Goal: Information Seeking & Learning: Learn about a topic

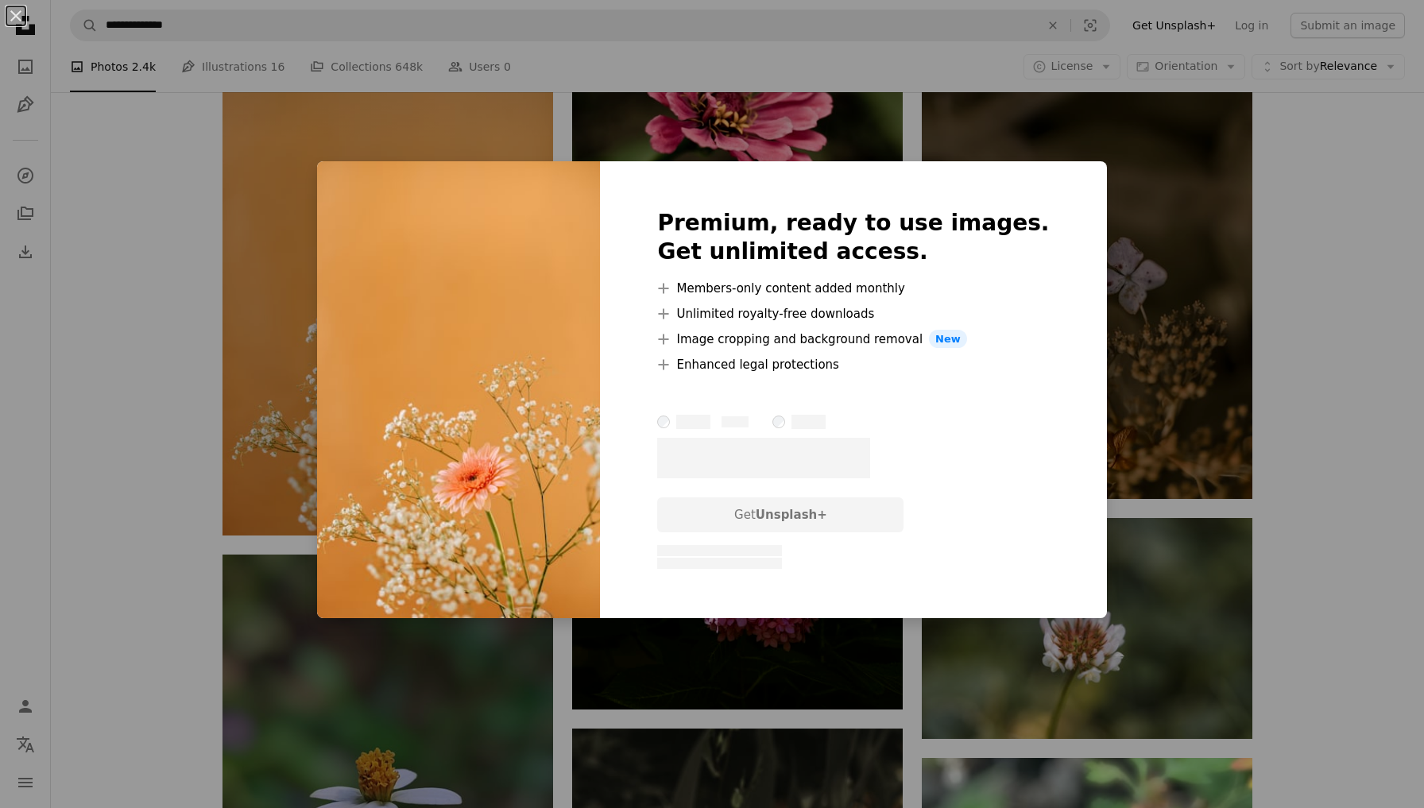
scroll to position [0, 48]
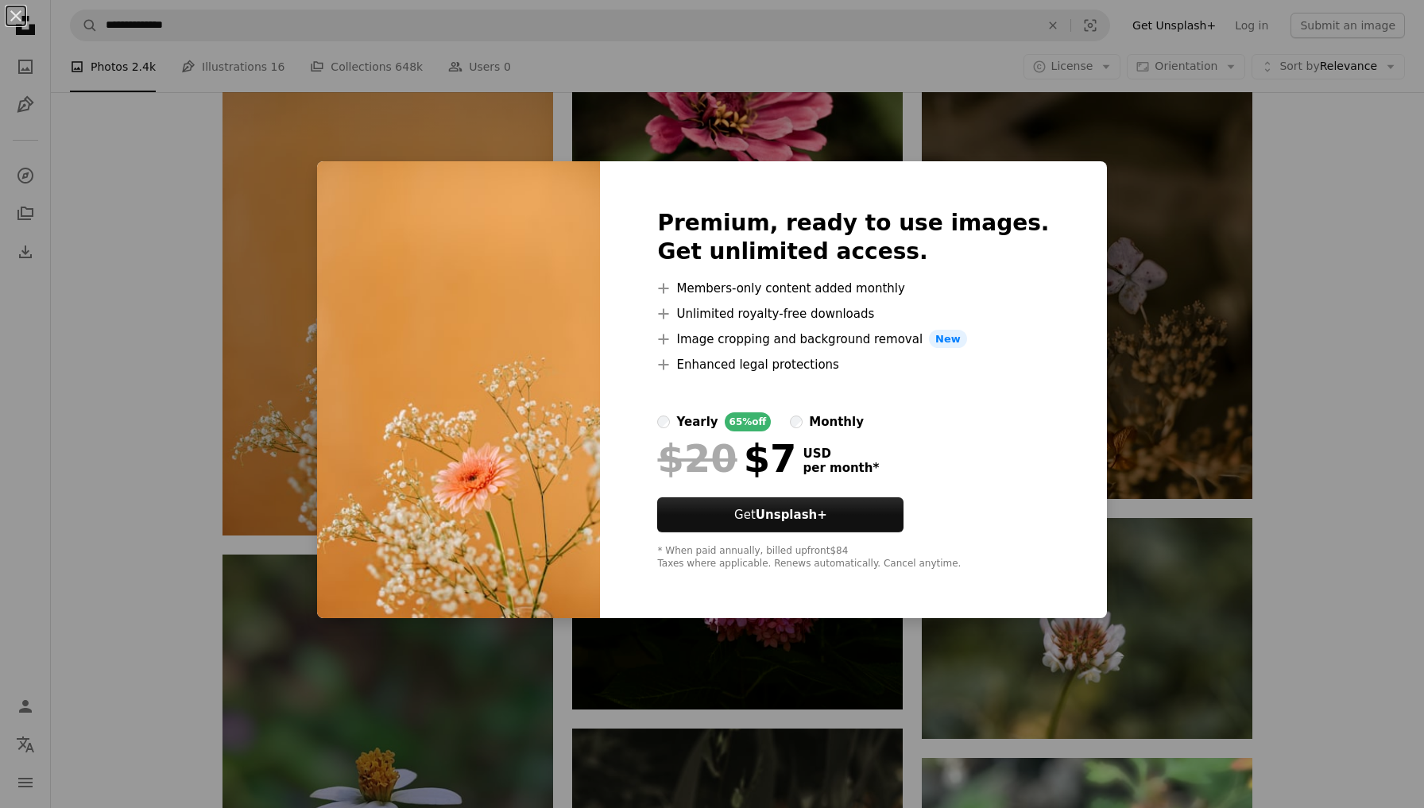
click at [1093, 216] on div "An X shape Premium, ready to use images. Get unlimited access. A plus sign Memb…" at bounding box center [712, 404] width 1424 height 808
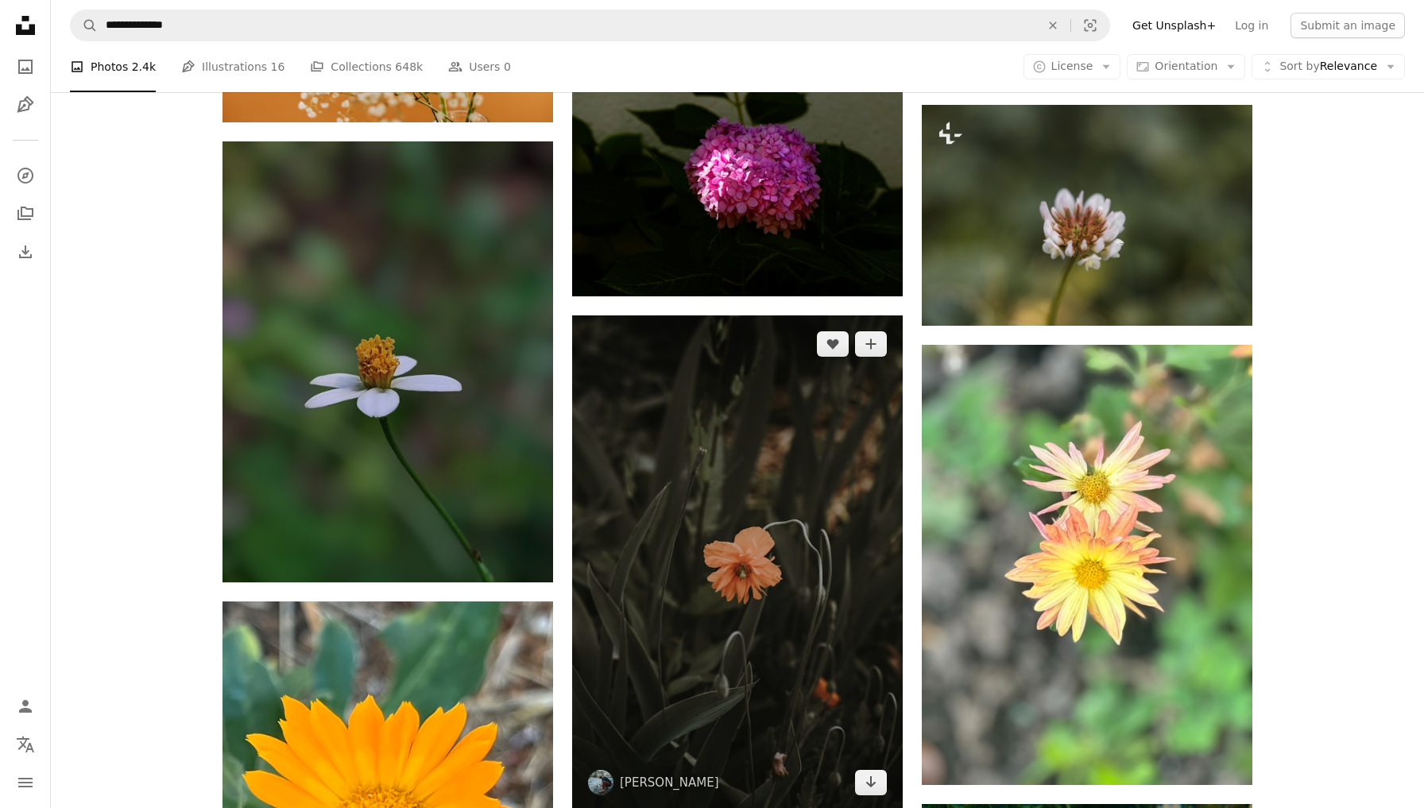
scroll to position [1907, 0]
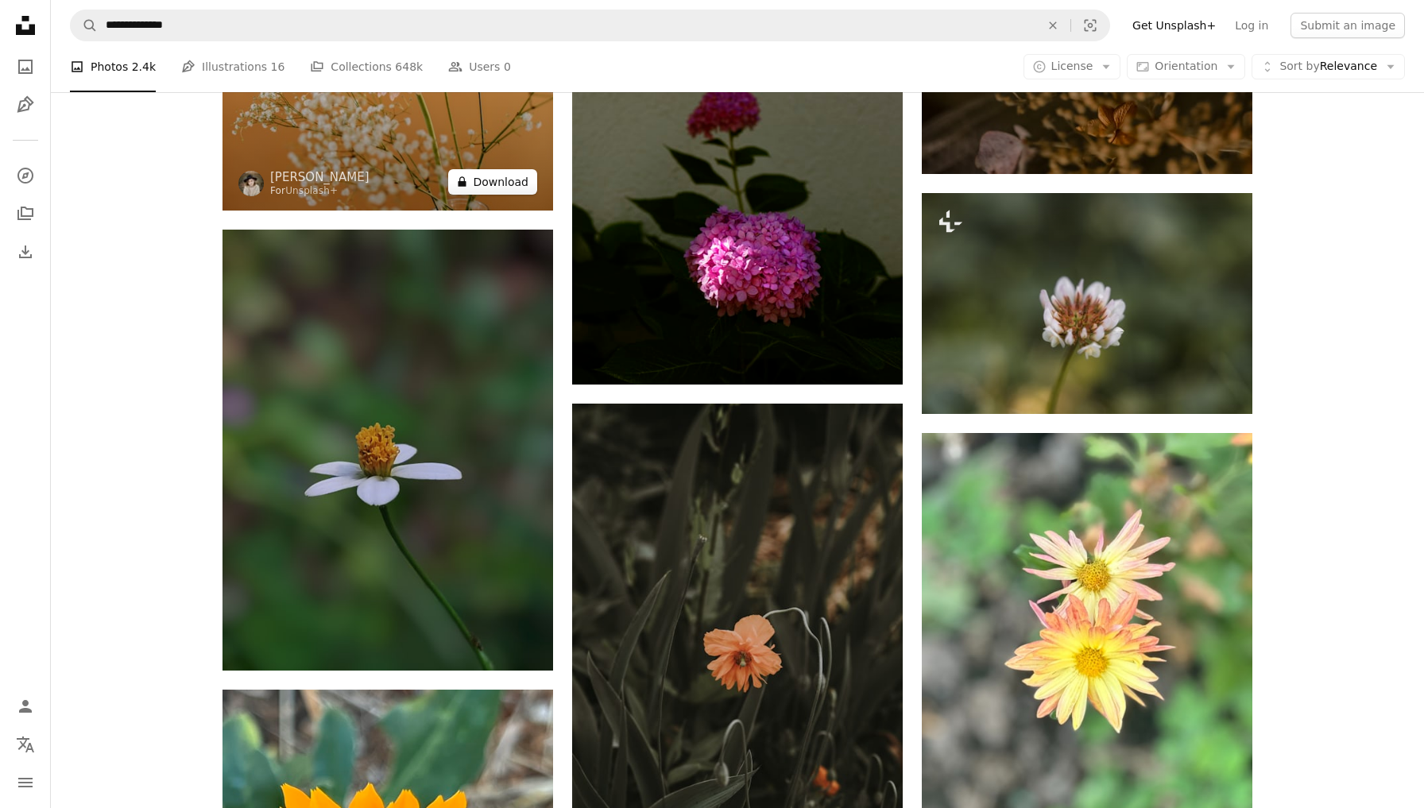
click at [467, 184] on icon at bounding box center [463, 181] width 8 height 10
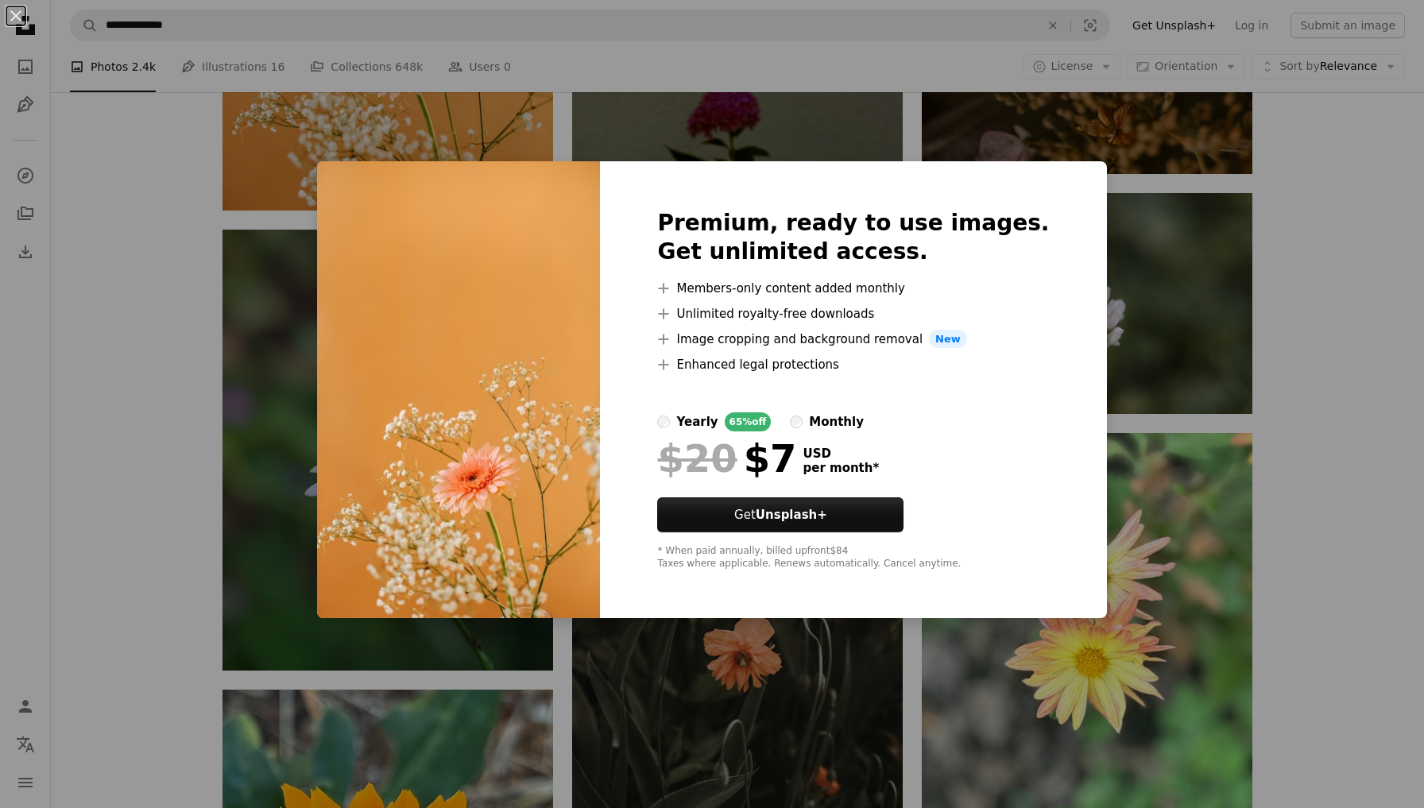
click at [289, 200] on div "An X shape Premium, ready to use images. Get unlimited access. A plus sign Memb…" at bounding box center [712, 404] width 1424 height 808
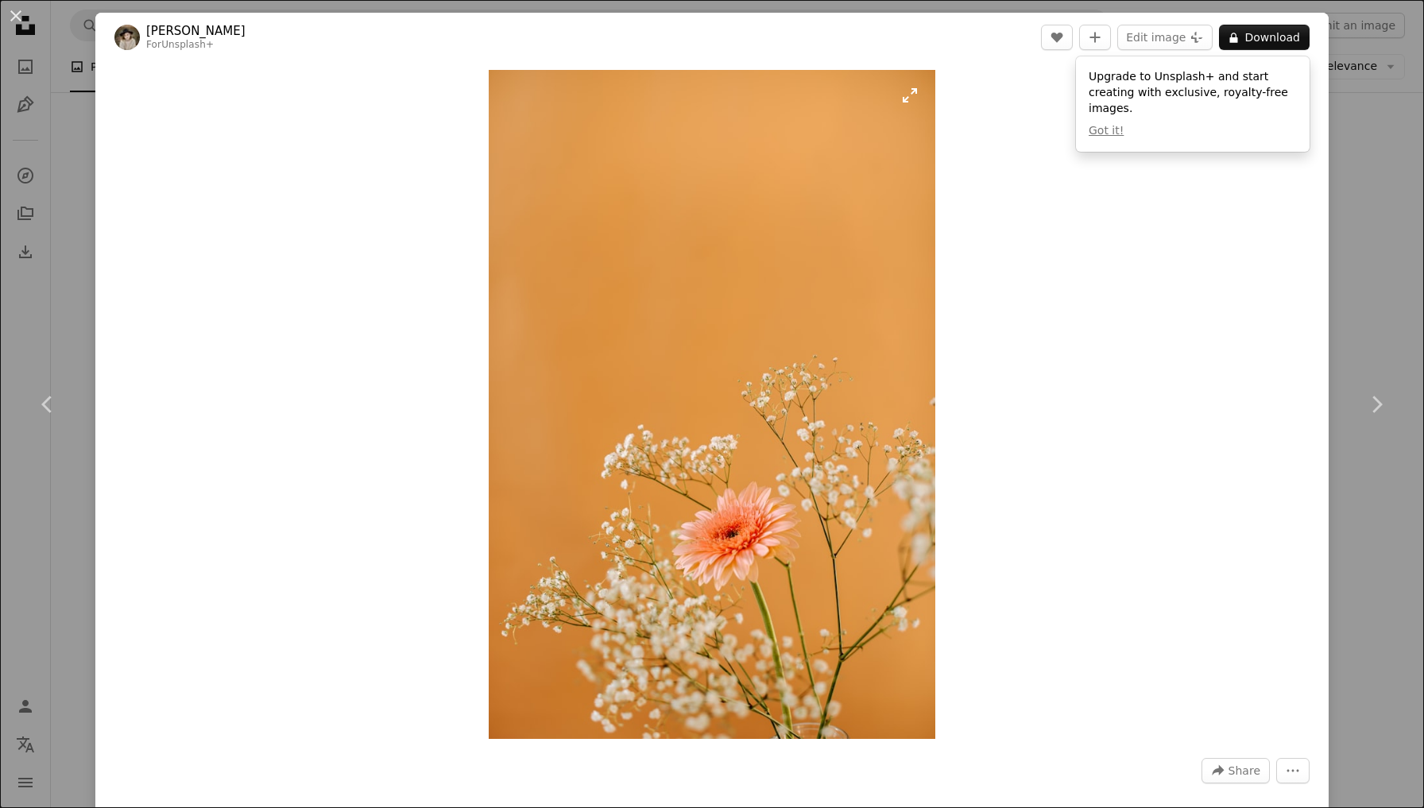
click at [913, 89] on img "Zoom in on this image" at bounding box center [712, 404] width 447 height 669
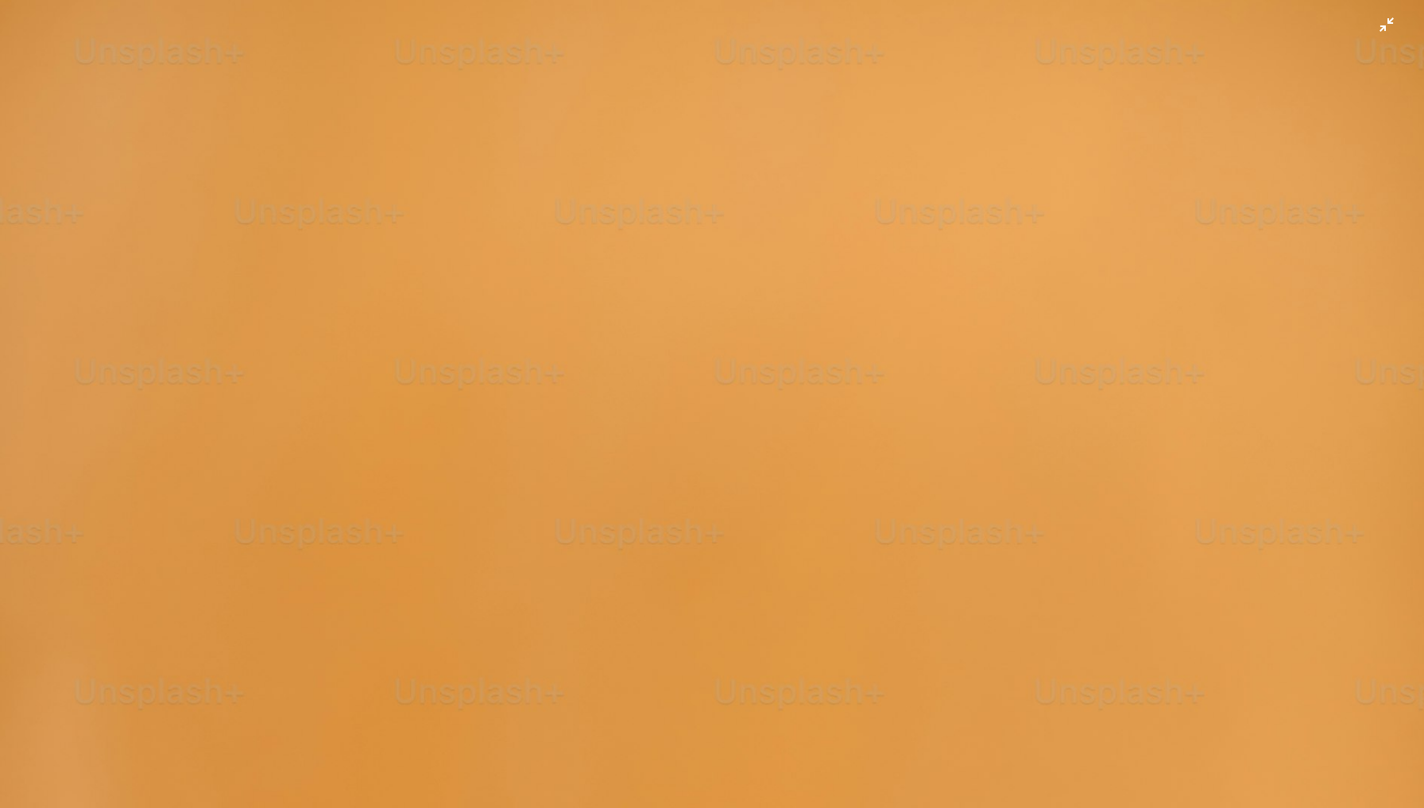
scroll to position [717, 0]
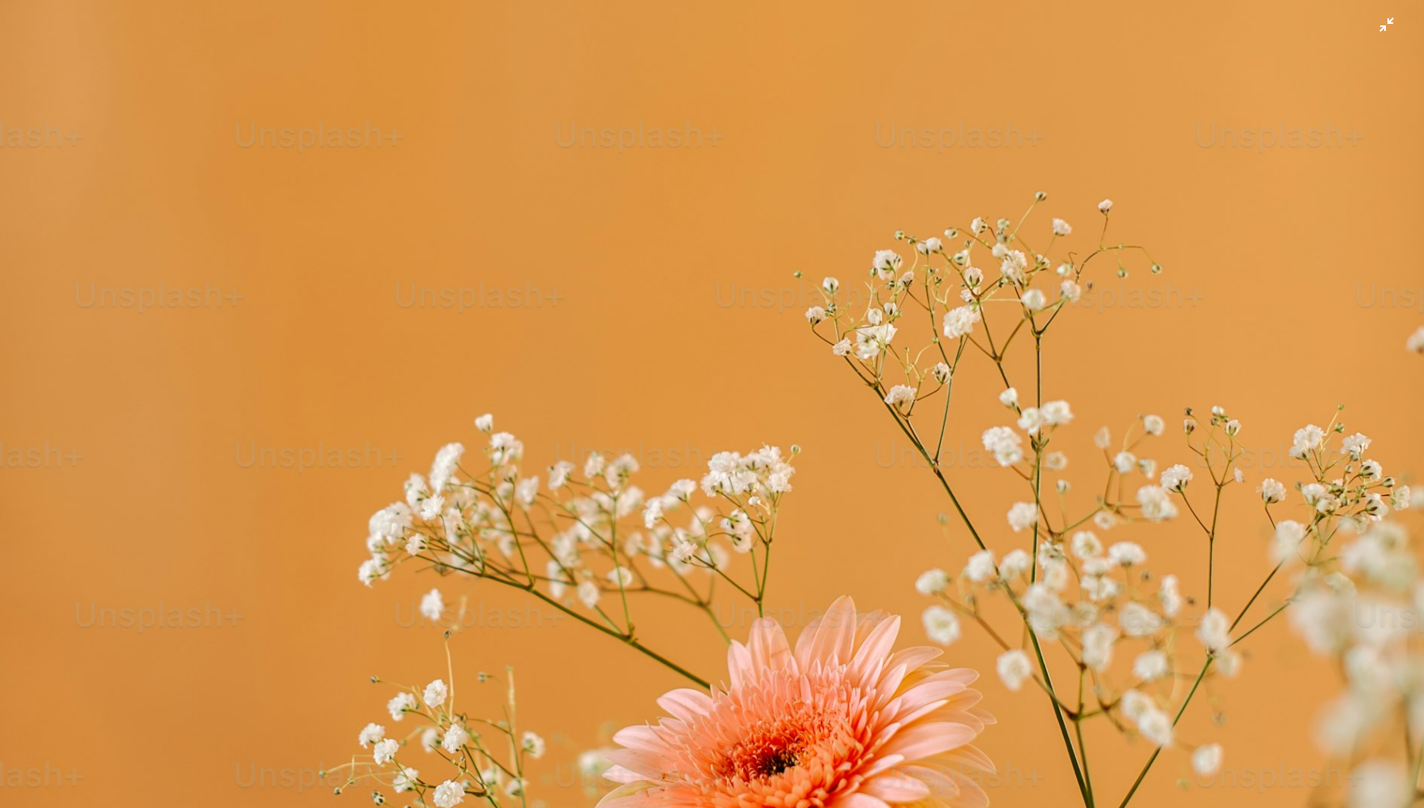
click at [603, 446] on img "Zoom out on this image" at bounding box center [712, 350] width 1426 height 2136
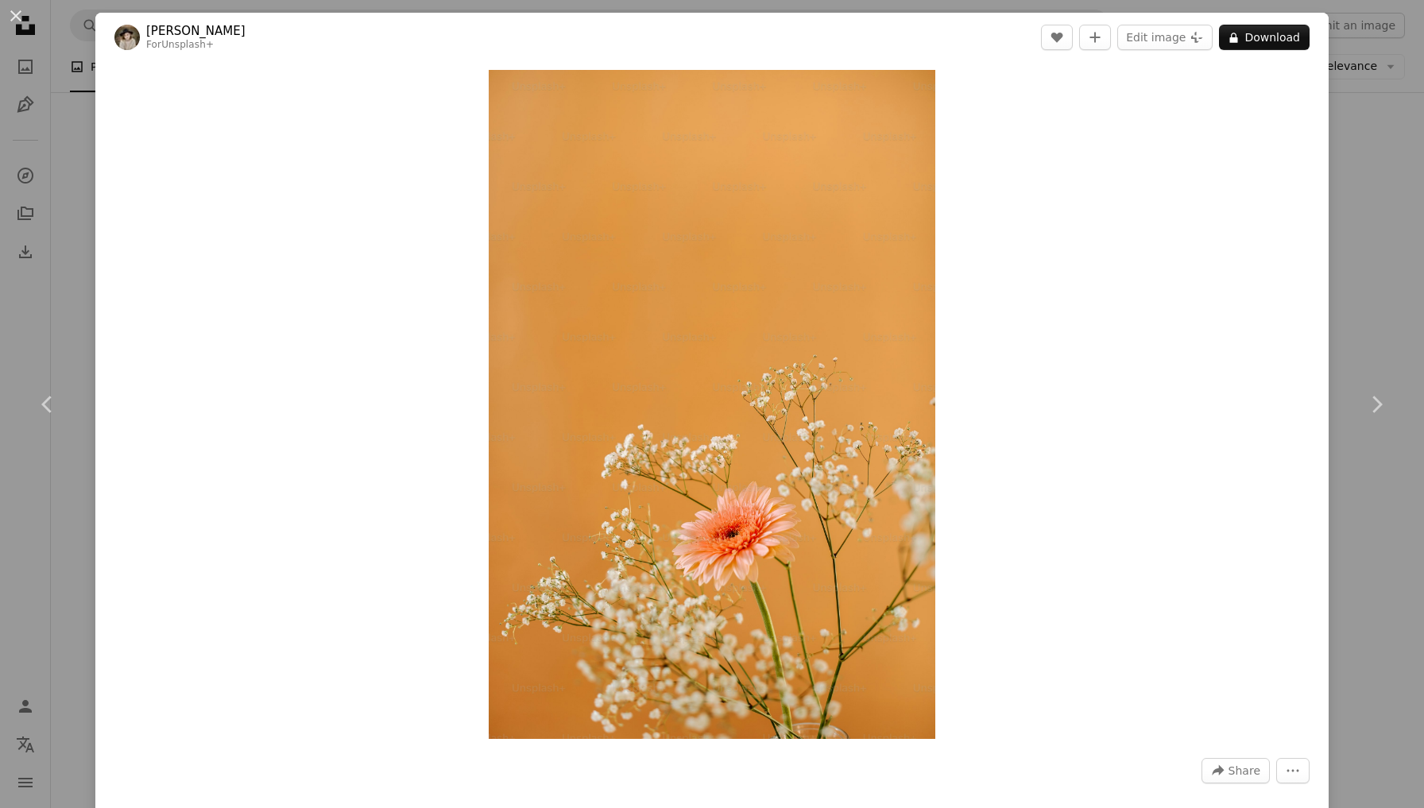
click at [1392, 149] on div "An X shape Chevron left Chevron right [PERSON_NAME] For Unsplash+ A heart A plu…" at bounding box center [712, 404] width 1424 height 808
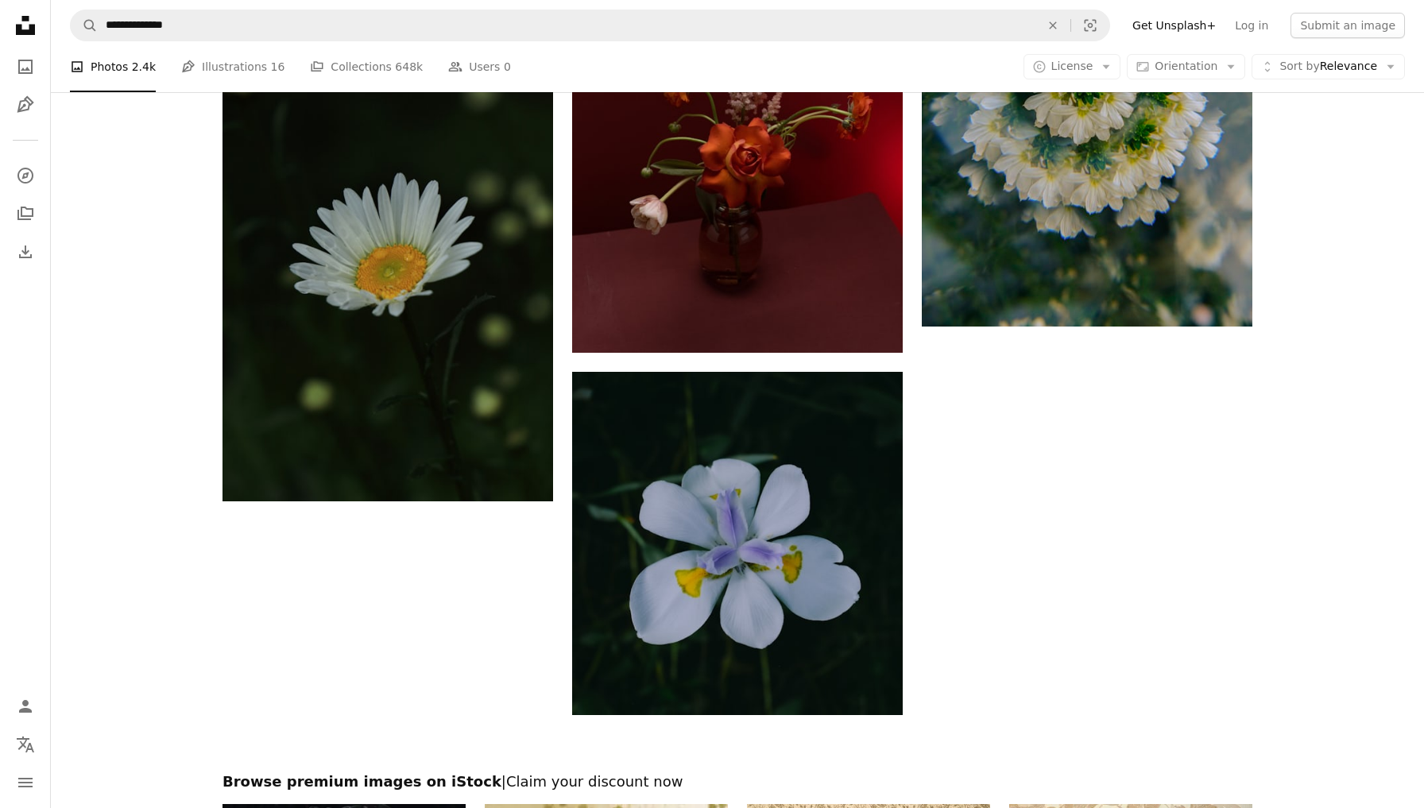
scroll to position [2970, 0]
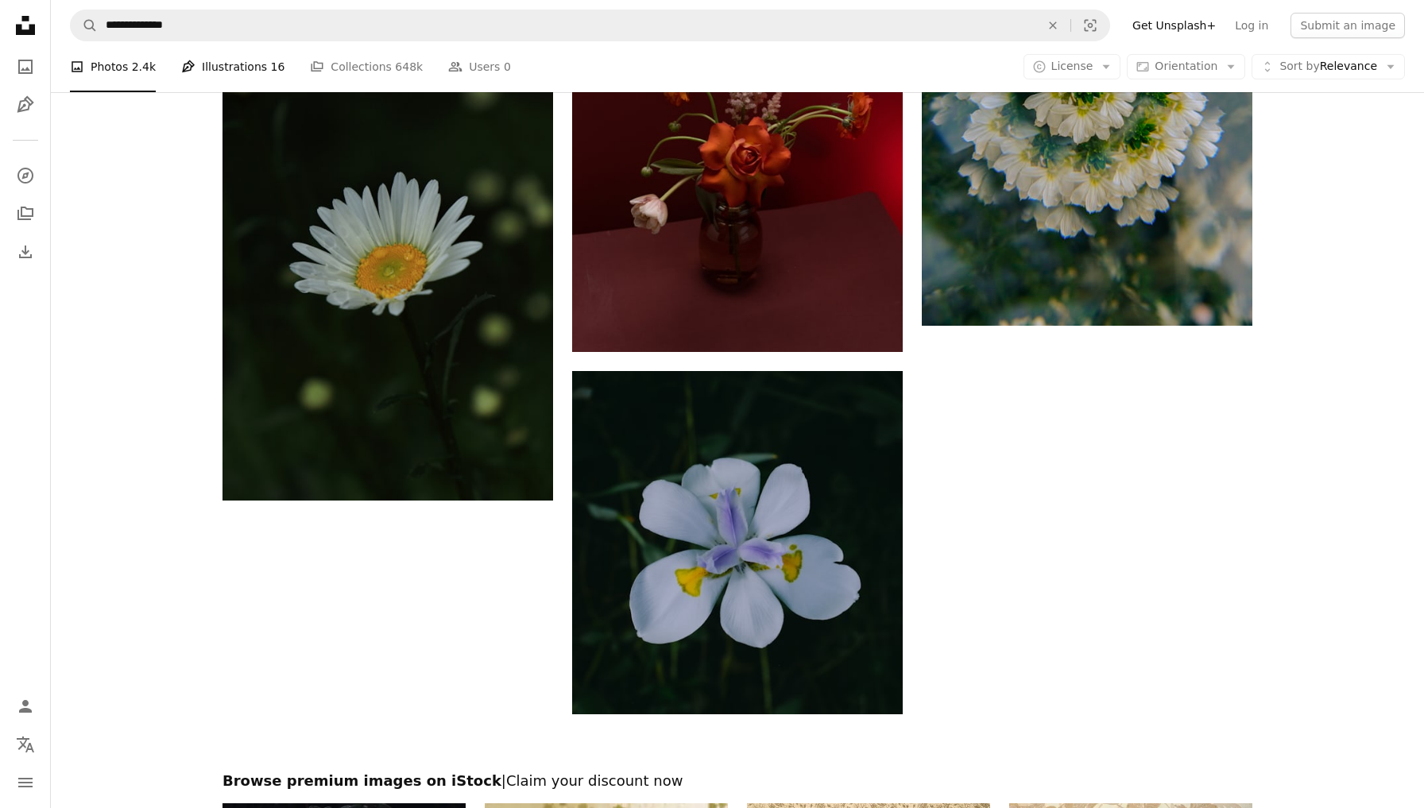
click at [232, 81] on link "Pen Tool Illustrations 16" at bounding box center [232, 66] width 103 height 51
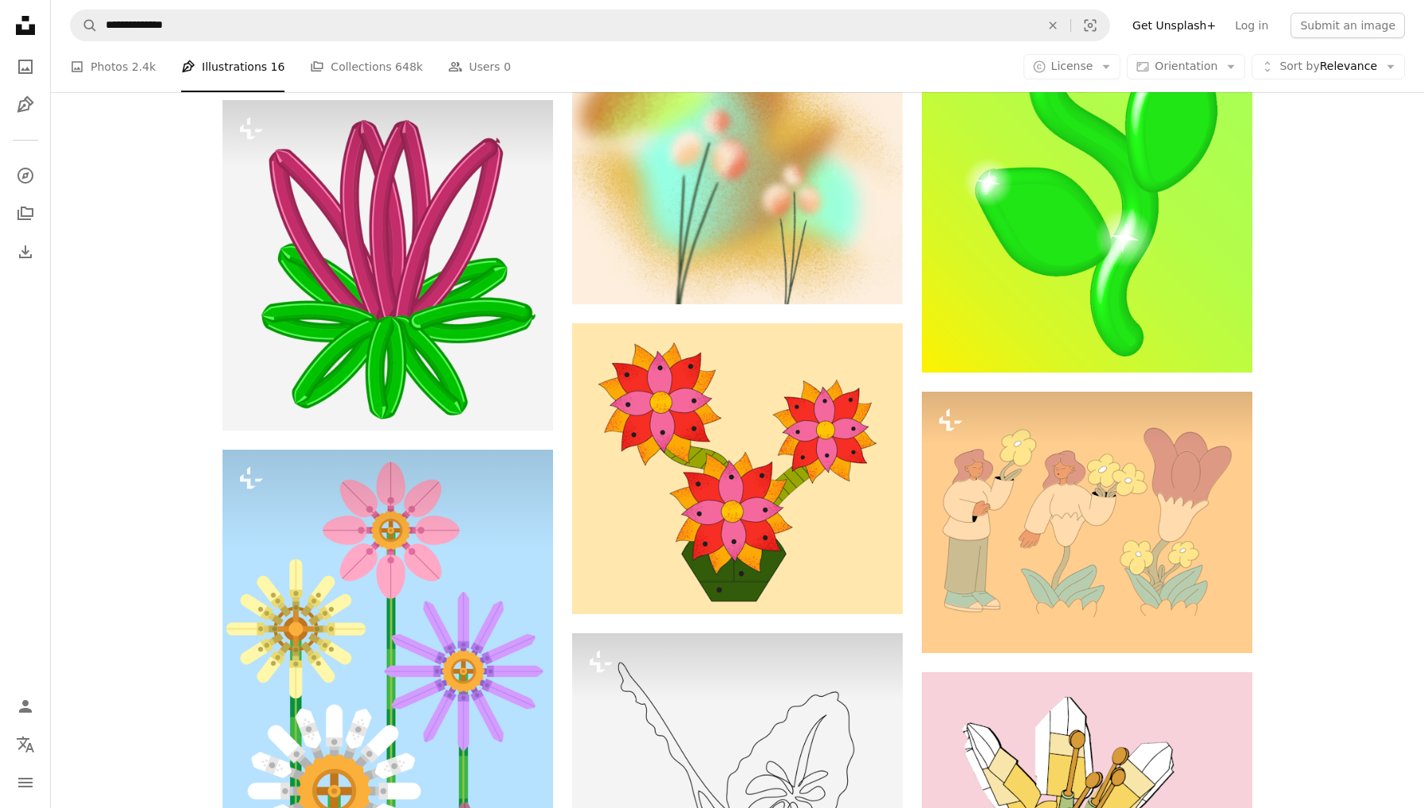
scroll to position [1666, 0]
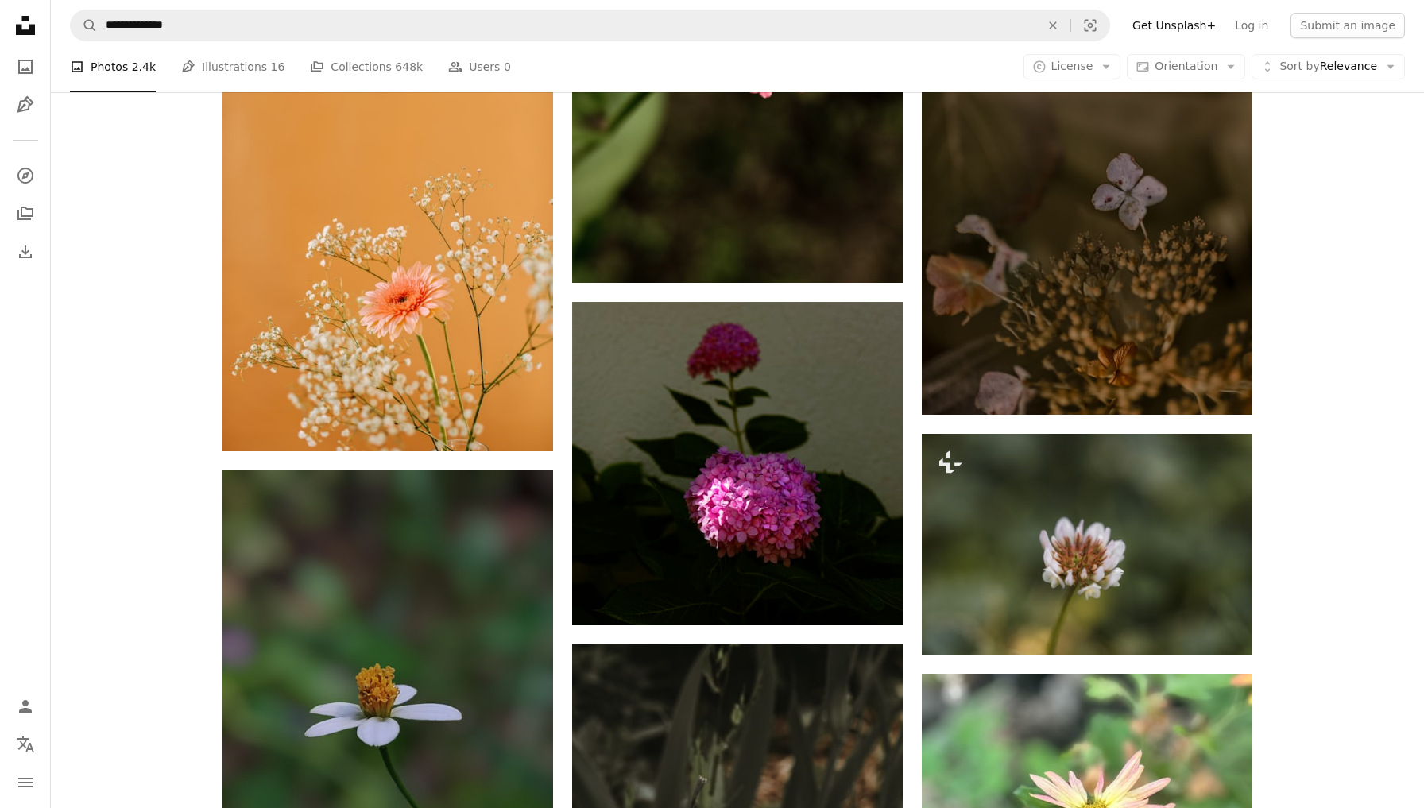
scroll to position [2970, 0]
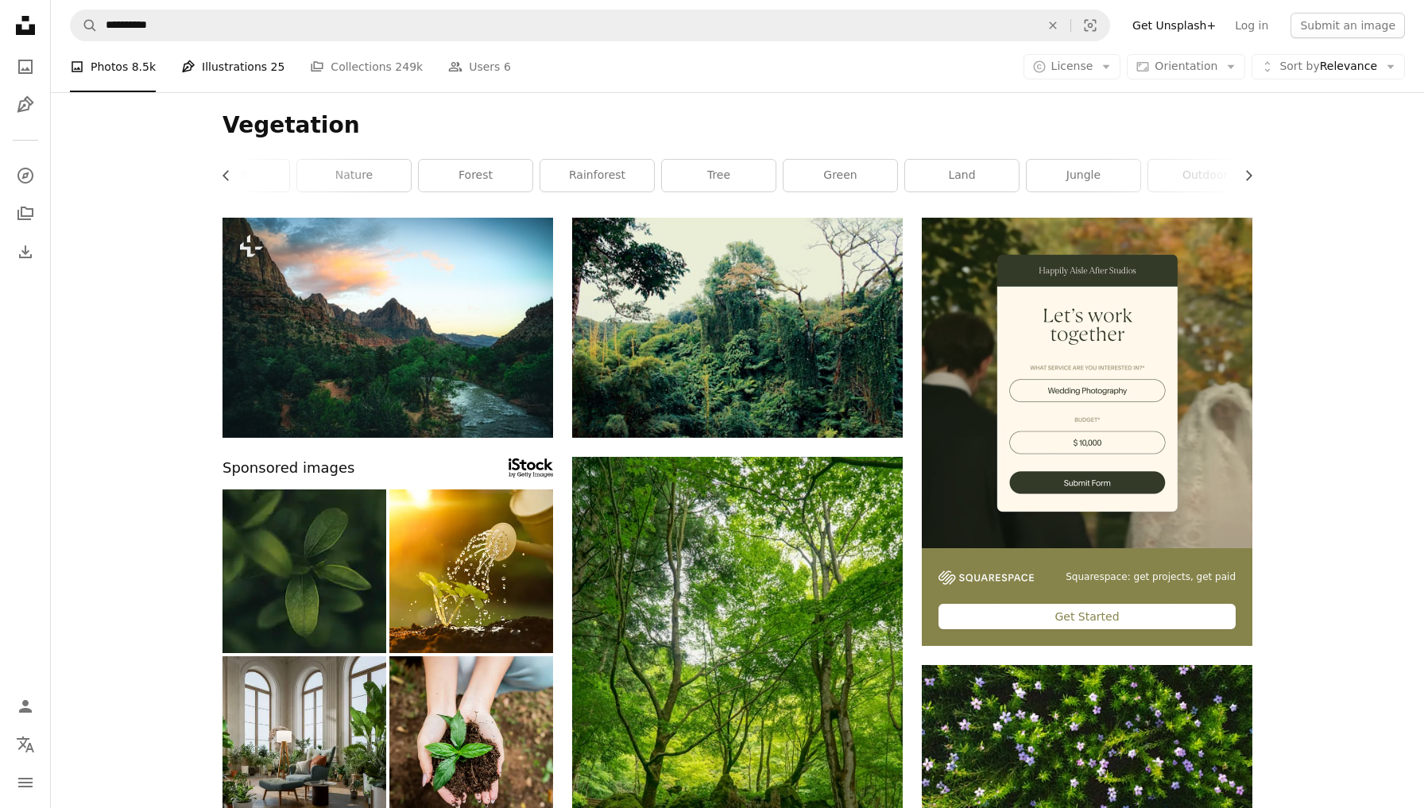
click at [242, 68] on link "Pen Tool Illustrations 25" at bounding box center [232, 66] width 103 height 51
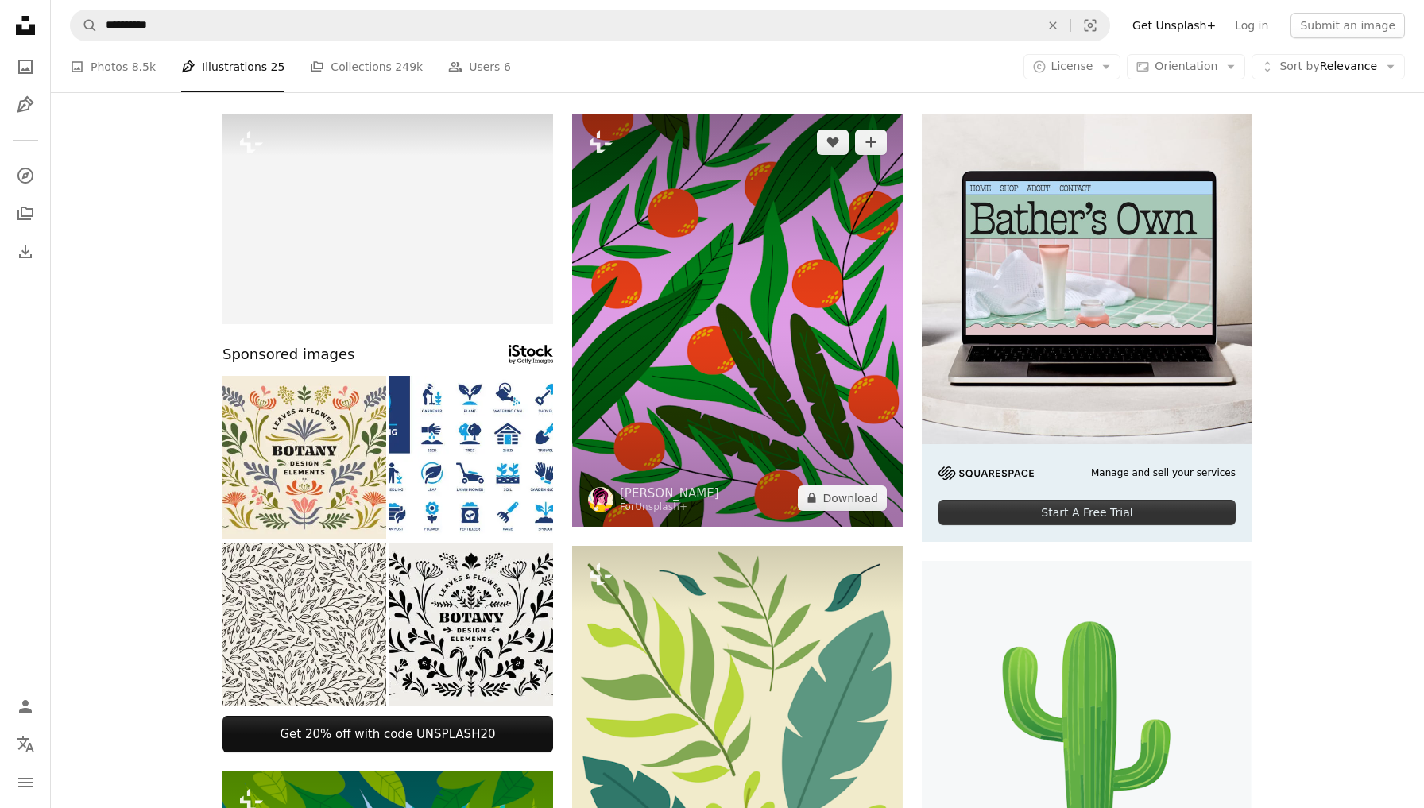
scroll to position [343, 0]
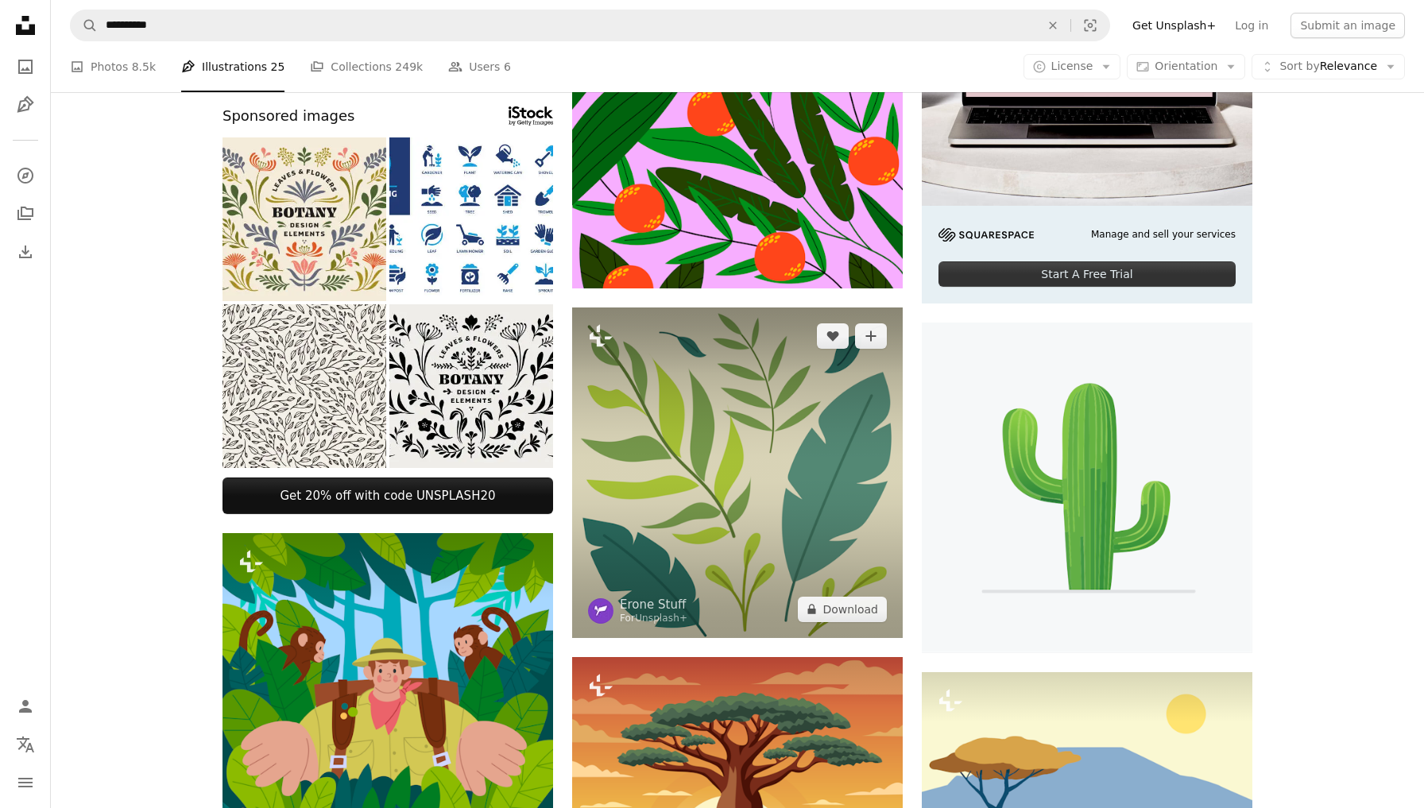
click at [785, 394] on img at bounding box center [737, 473] width 331 height 331
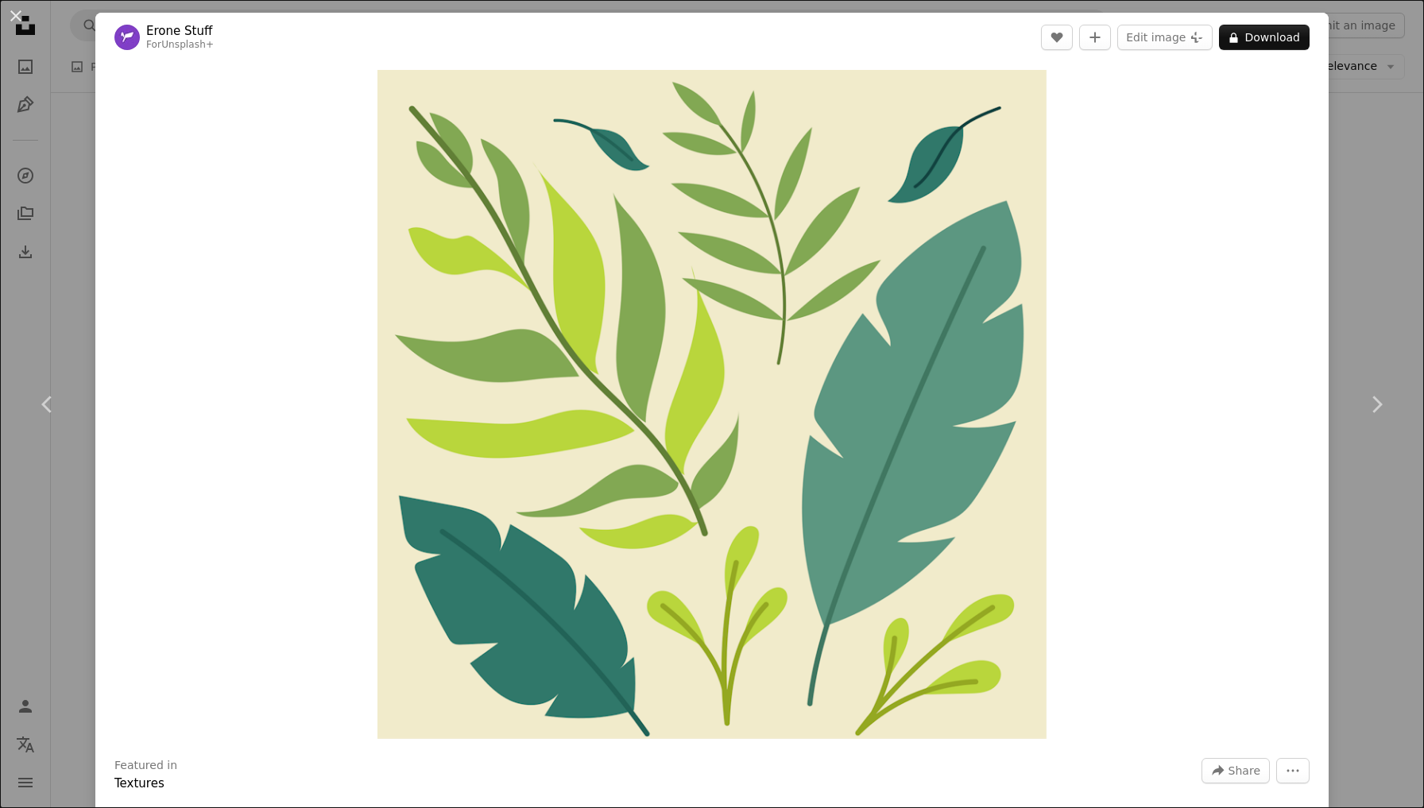
click at [1388, 304] on div "An X shape Chevron left Chevron right Erone Stuff For Unsplash+ A heart A plus …" at bounding box center [712, 404] width 1424 height 808
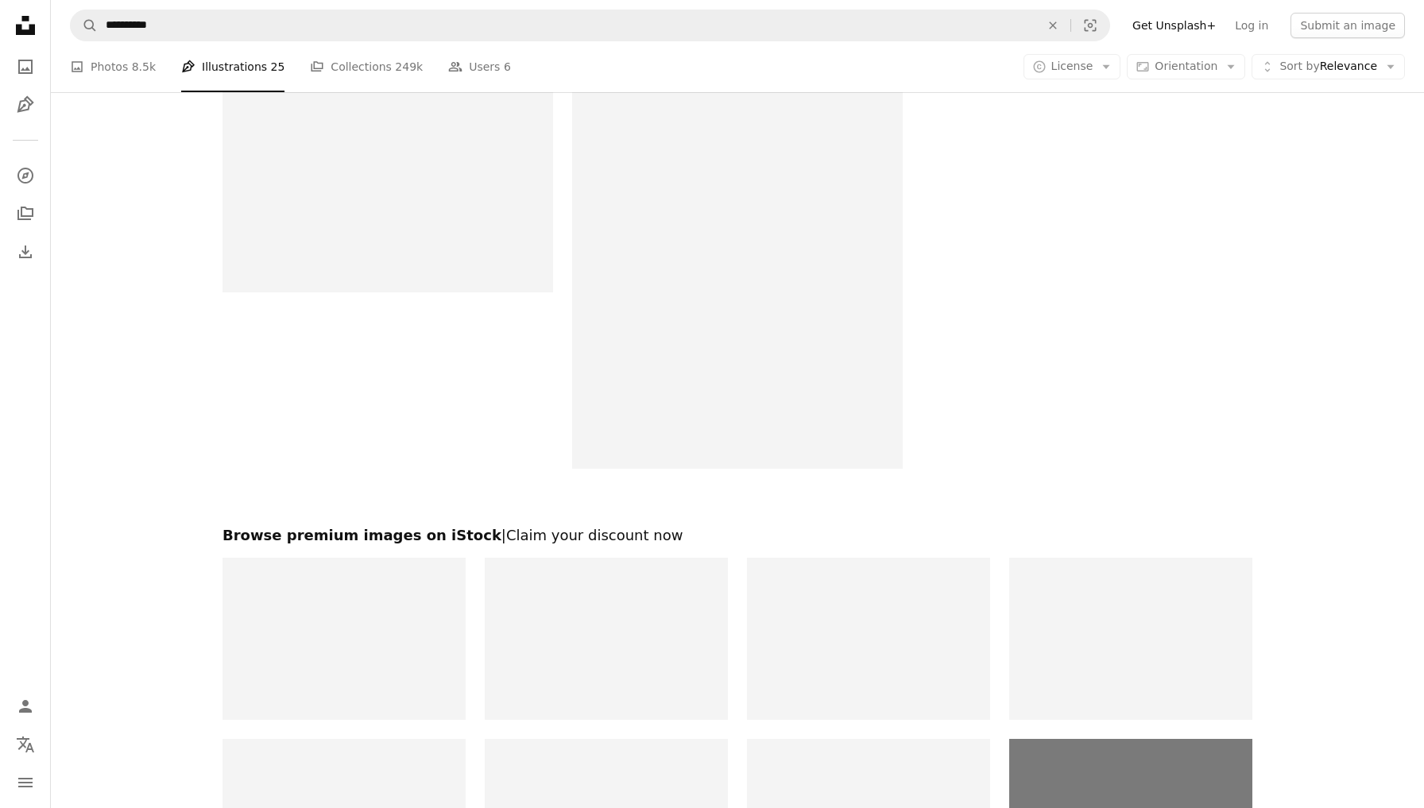
scroll to position [2542, 0]
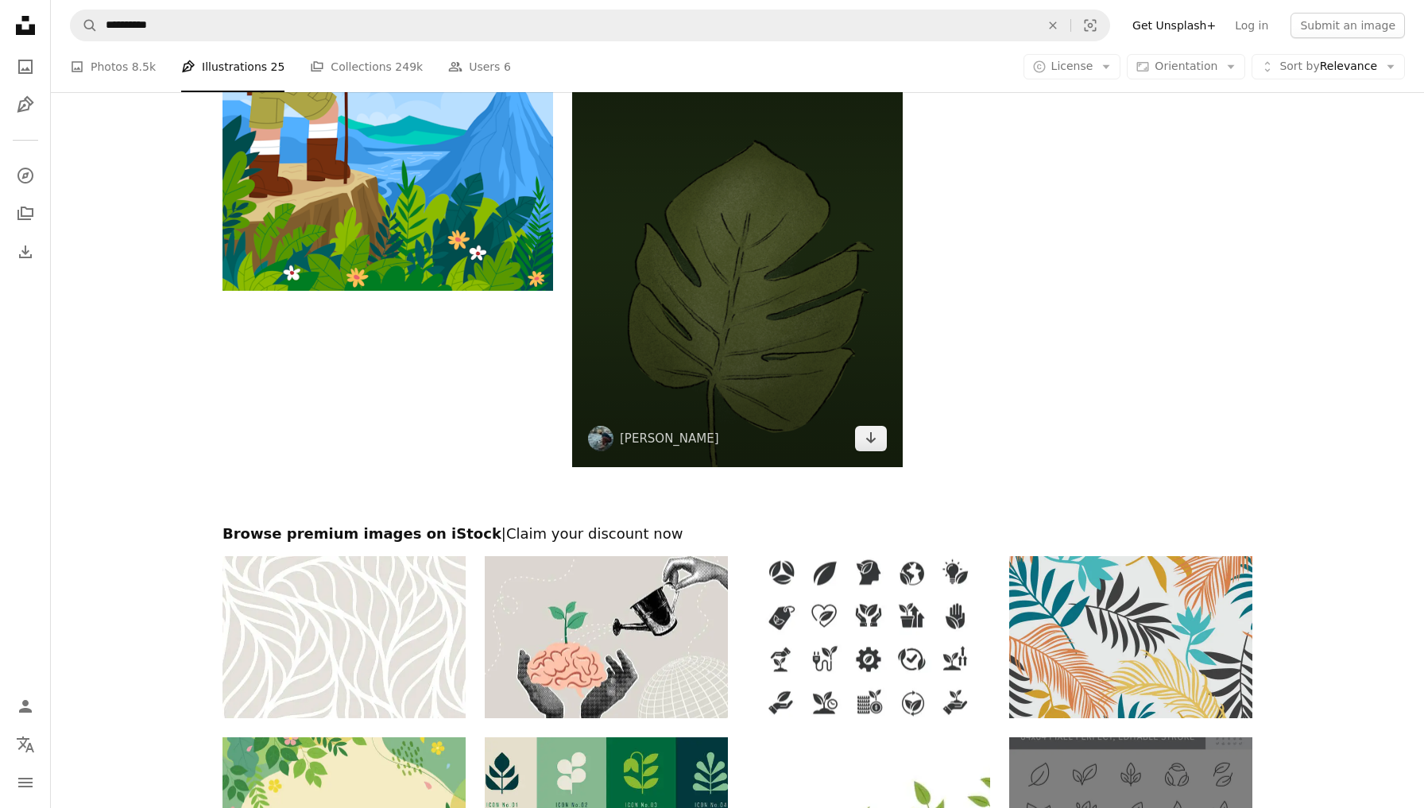
click at [824, 192] on img at bounding box center [737, 246] width 331 height 441
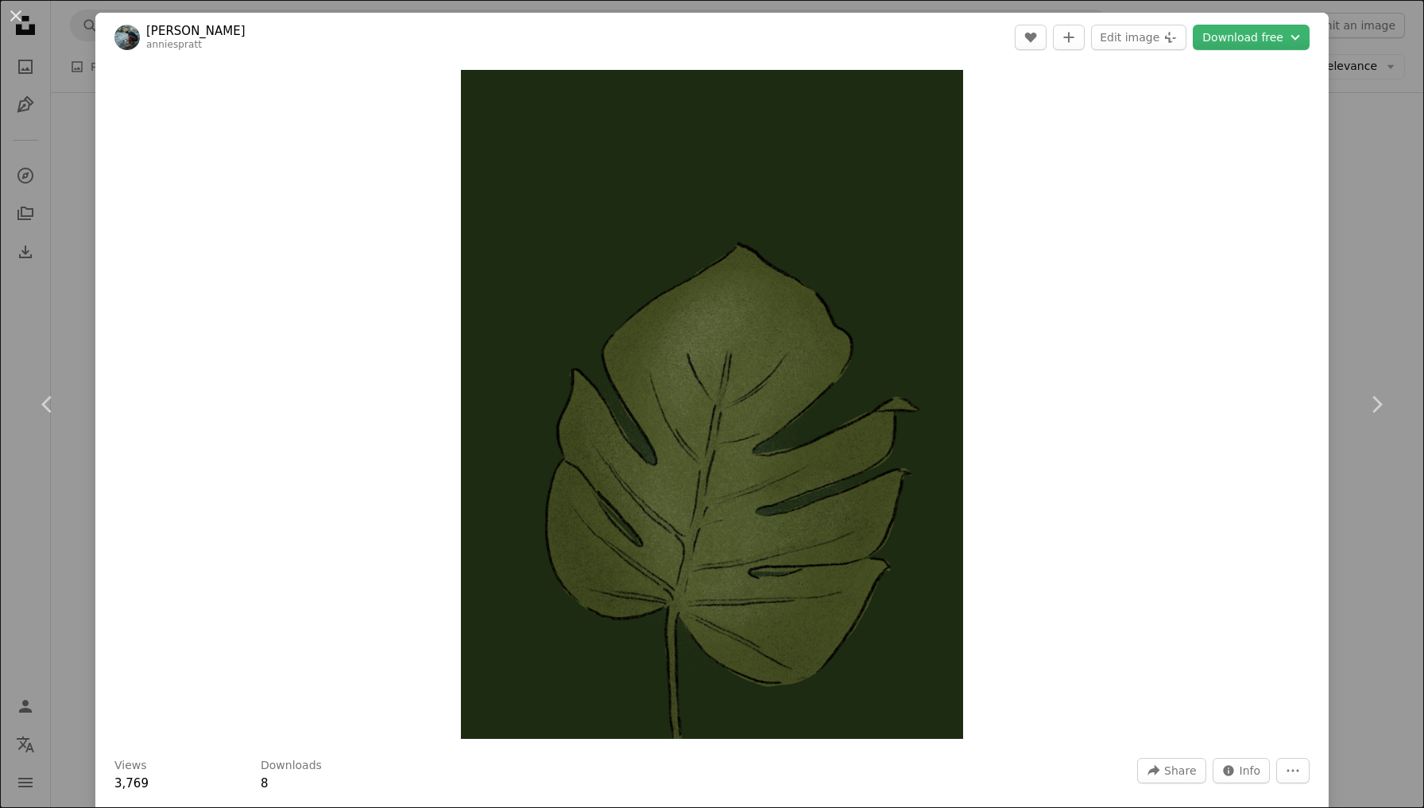
click at [1376, 327] on div "An X shape Chevron left Chevron right [PERSON_NAME] anniespratt A heart A plus …" at bounding box center [712, 404] width 1424 height 808
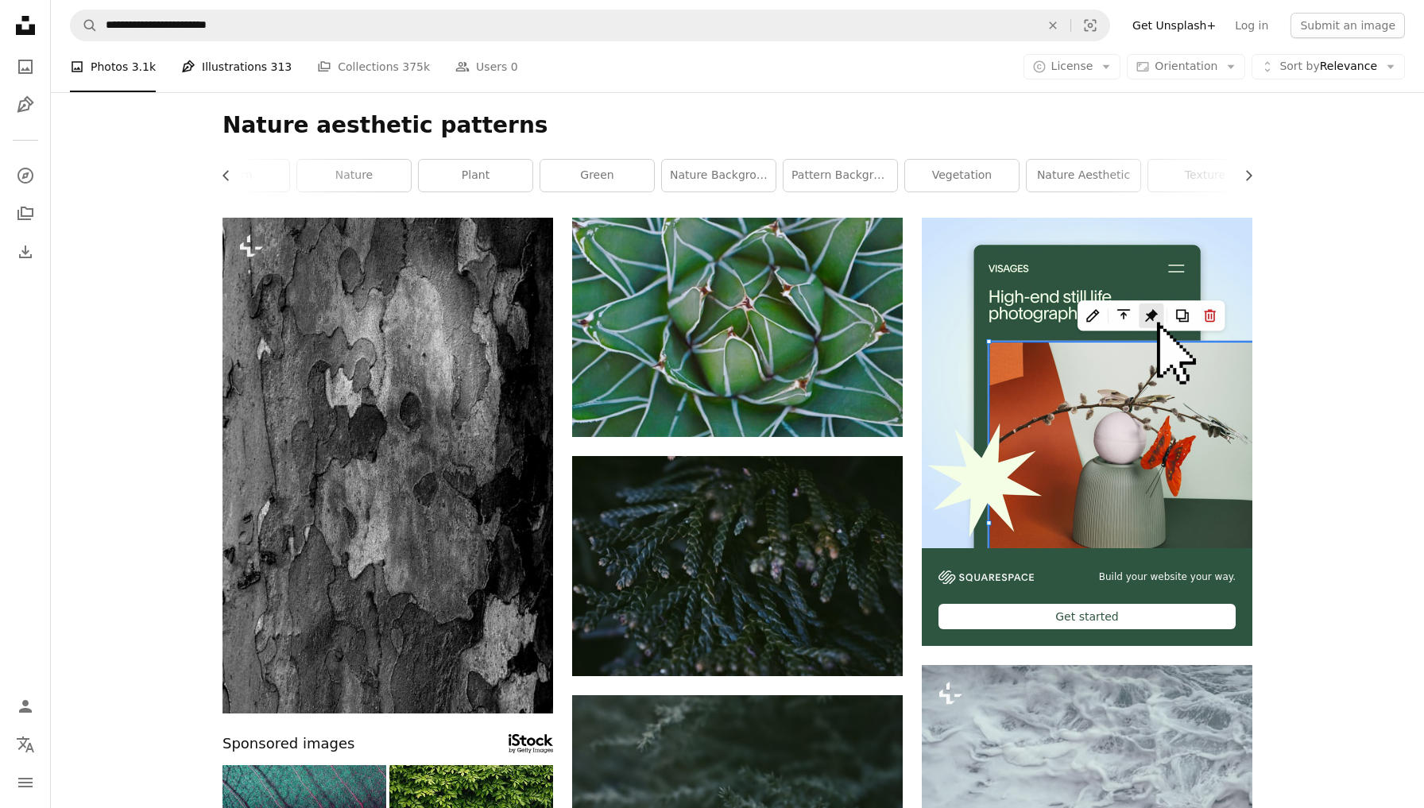
click at [271, 71] on span "313" at bounding box center [281, 66] width 21 height 17
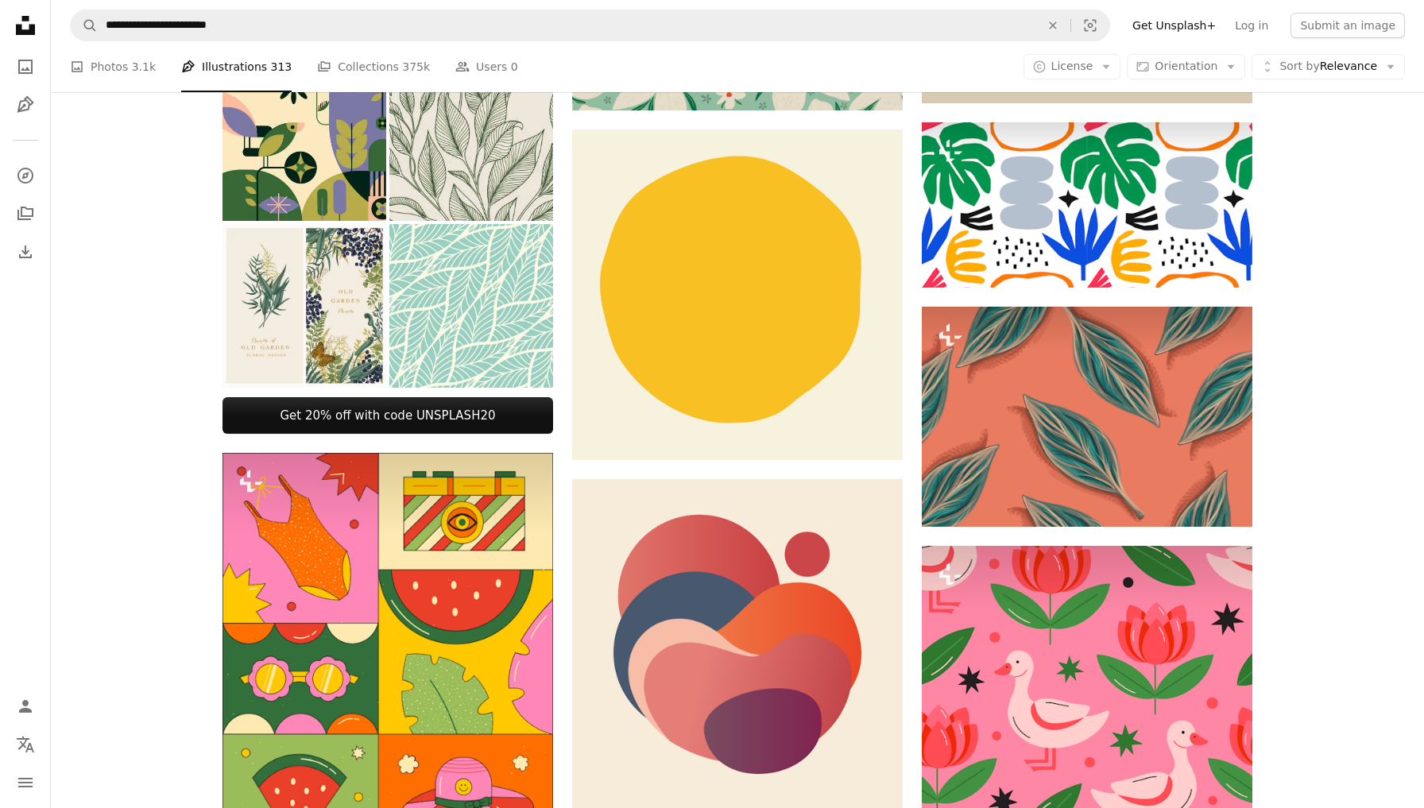
scroll to position [545, 0]
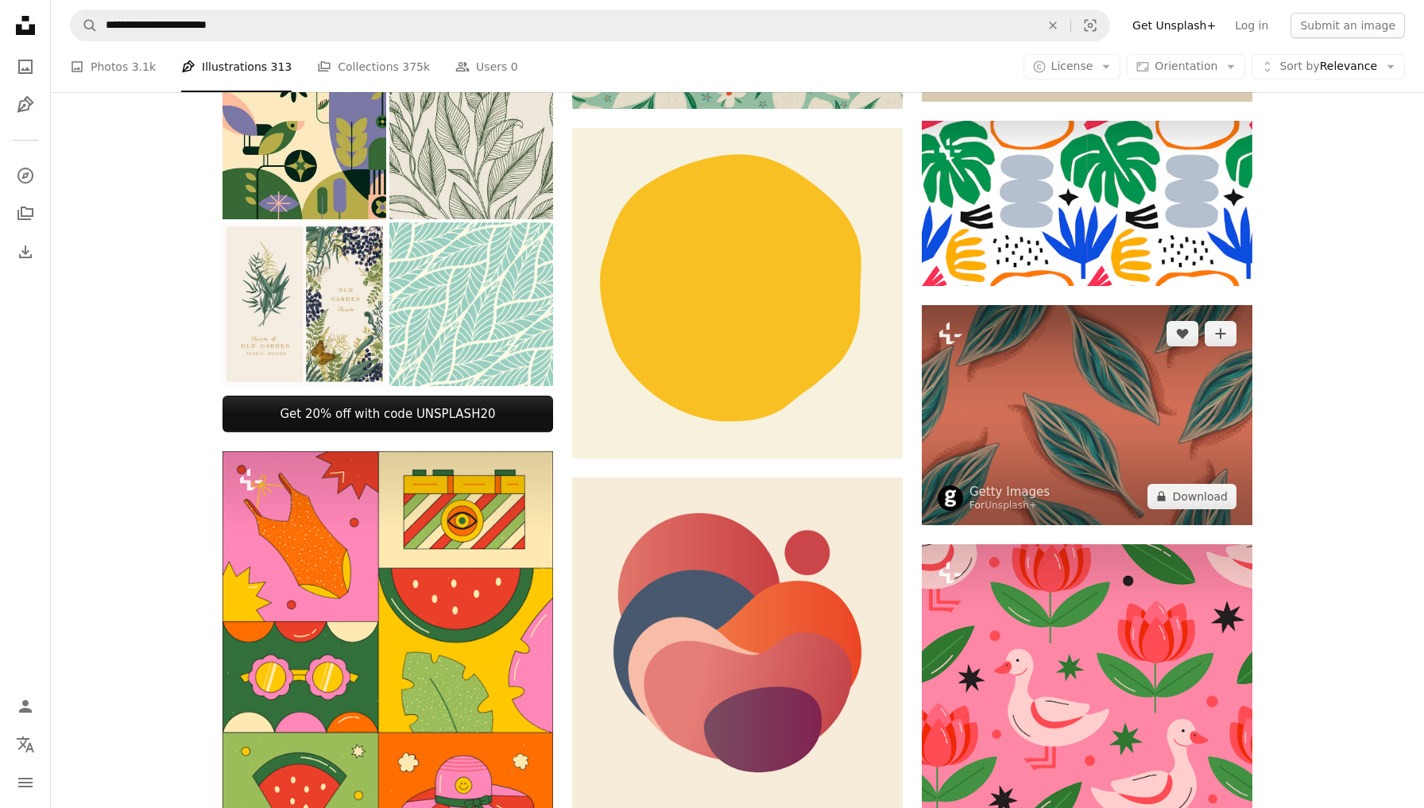
click at [1095, 413] on img at bounding box center [1087, 415] width 331 height 220
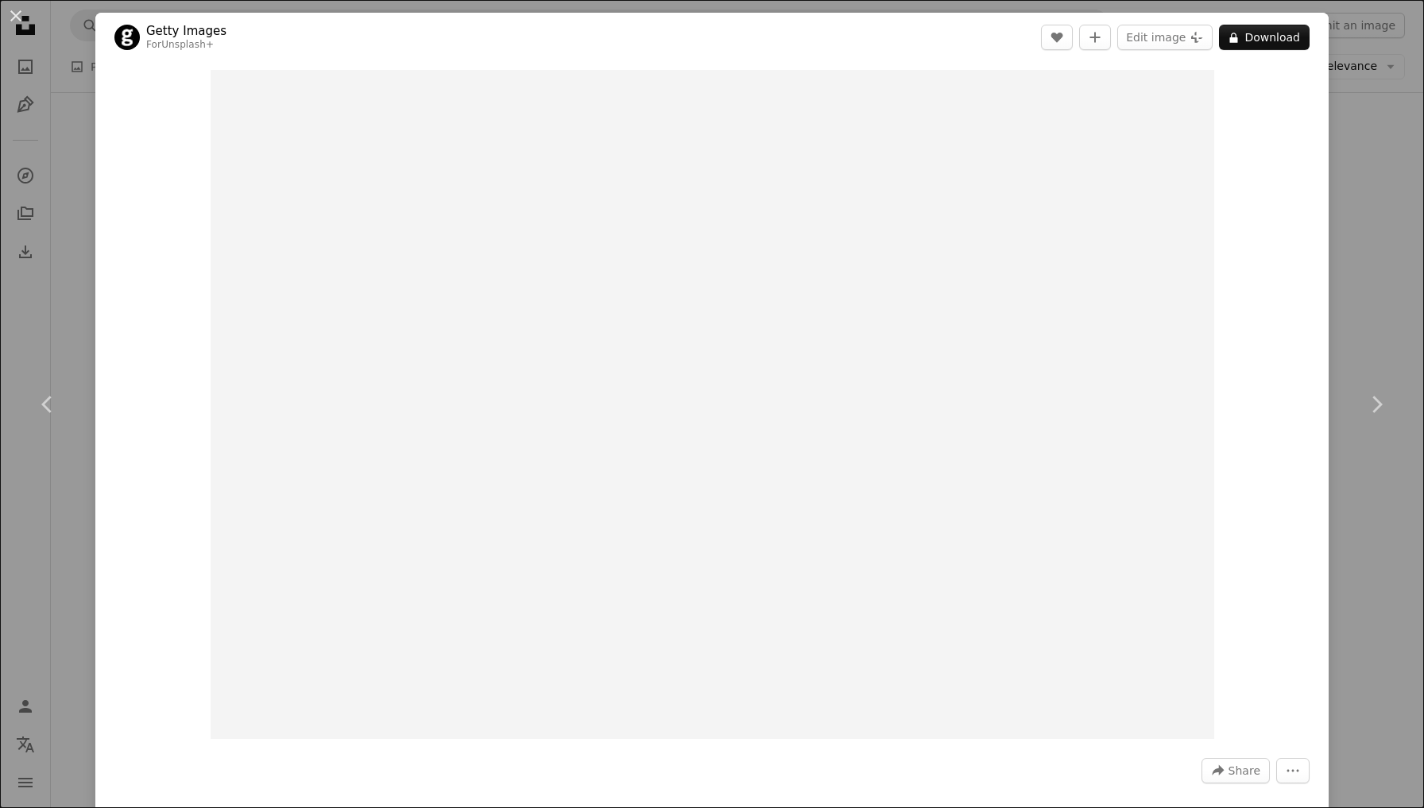
click at [1362, 320] on div "An X shape Chevron left Chevron right Getty Images For Unsplash+ A heart A plus…" at bounding box center [712, 404] width 1424 height 808
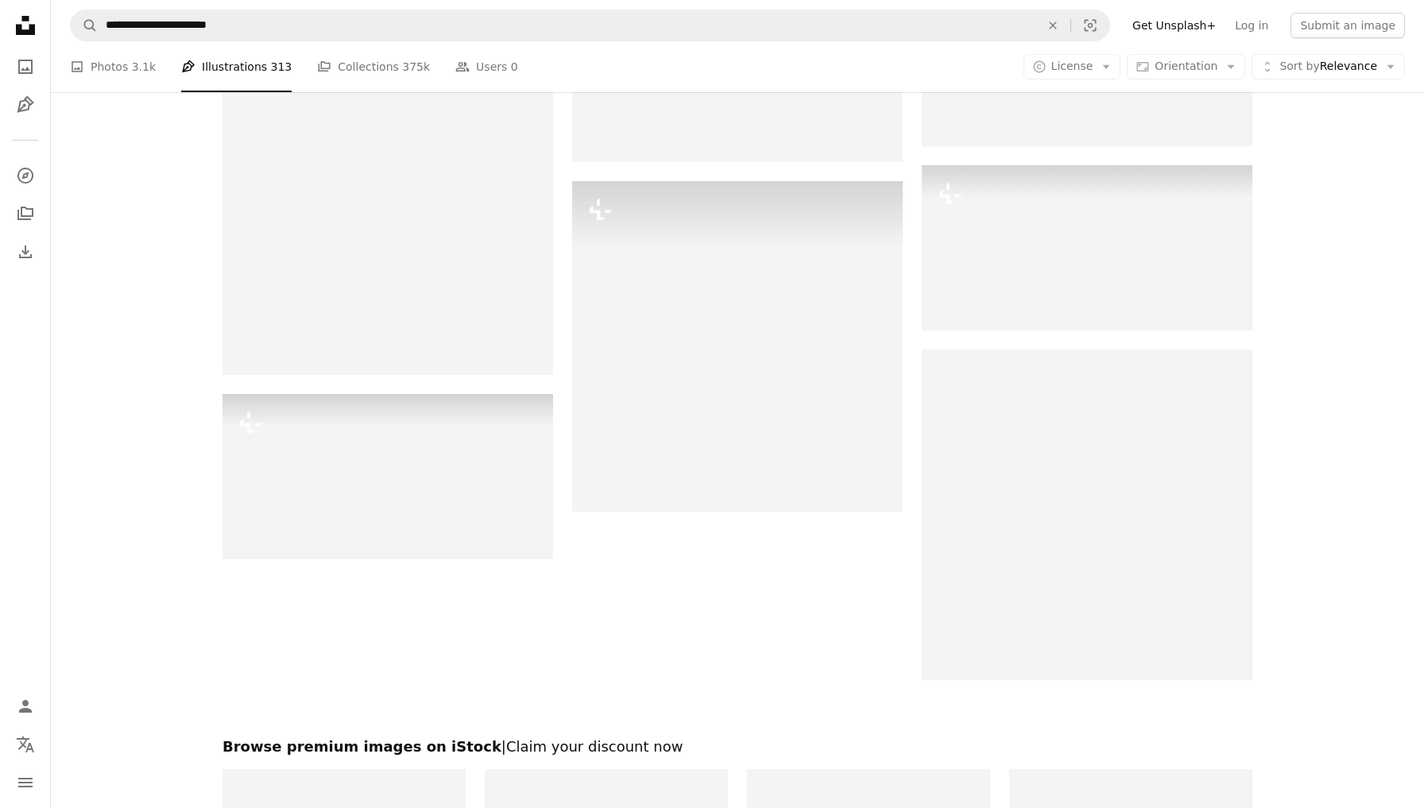
scroll to position [1972, 0]
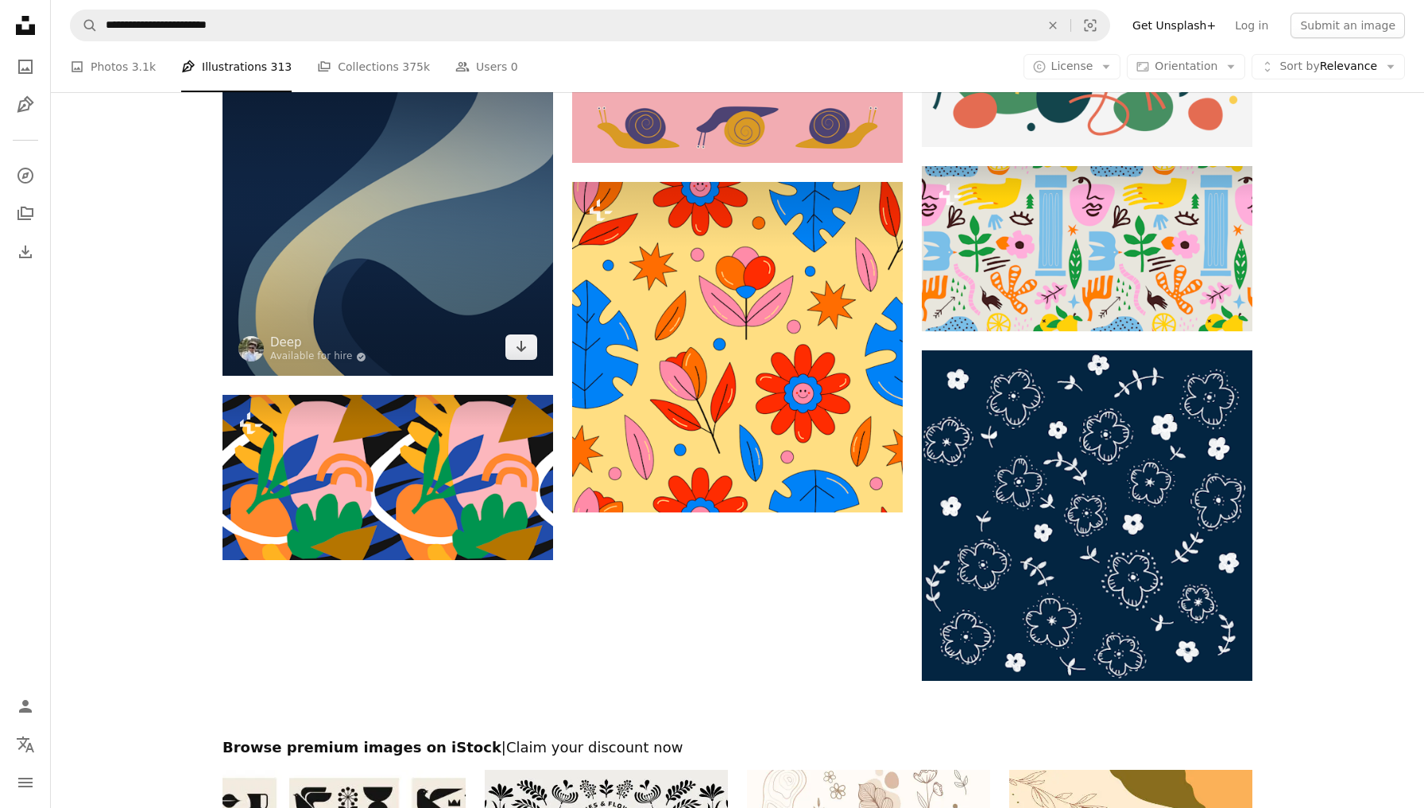
click at [440, 342] on img at bounding box center [388, 210] width 331 height 331
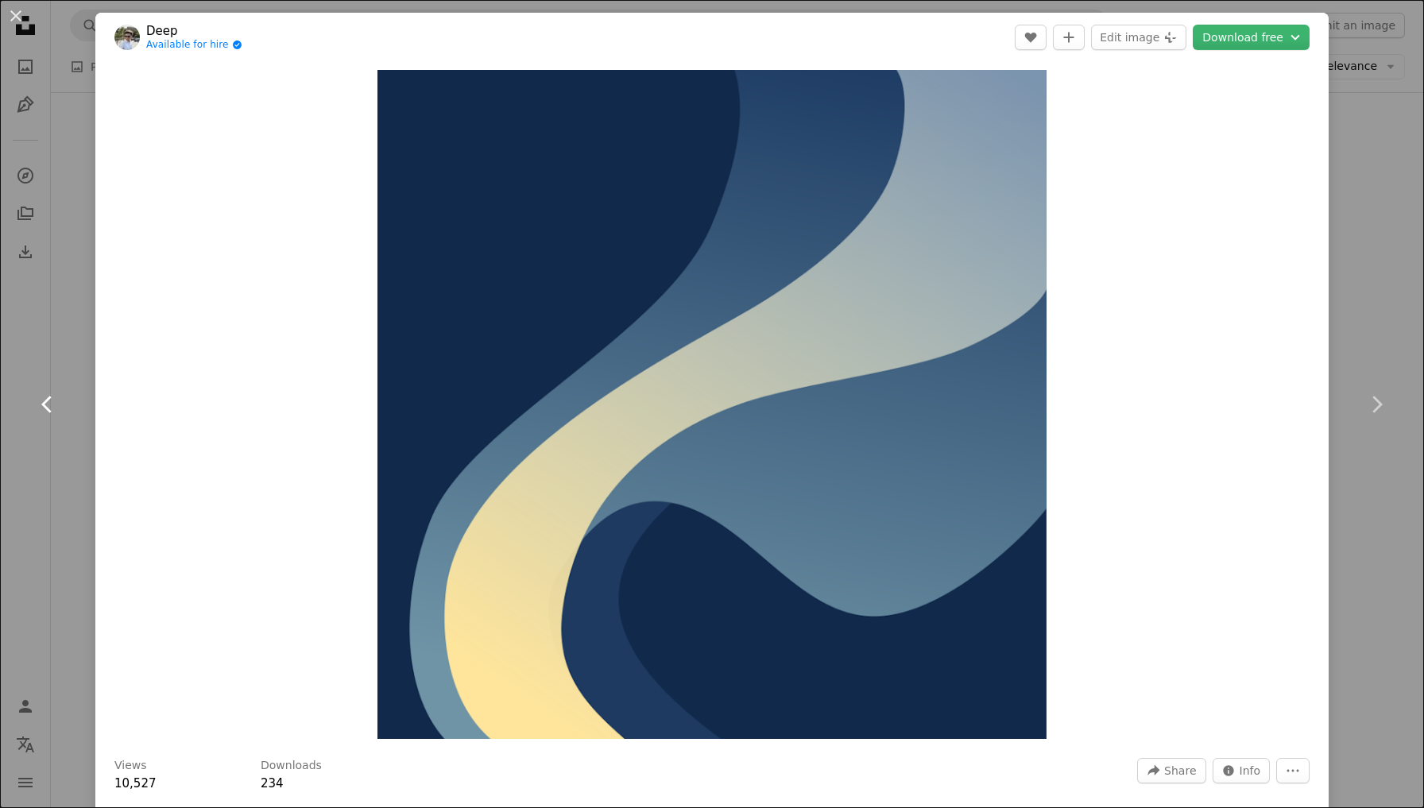
click at [59, 366] on link "Chevron left" at bounding box center [47, 404] width 95 height 153
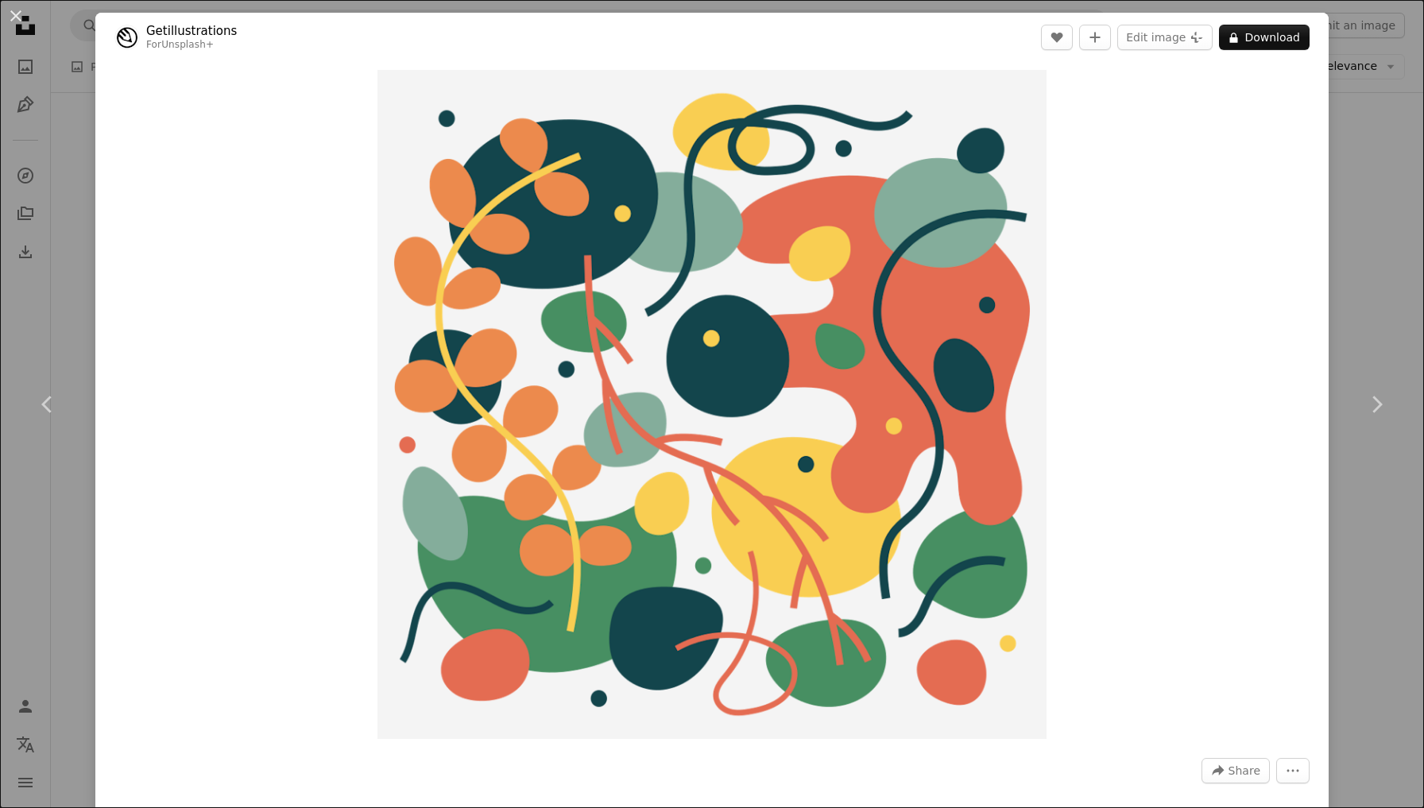
click at [78, 255] on div "An X shape Chevron left Chevron right Getillustrations For Unsplash+ A heart A …" at bounding box center [712, 404] width 1424 height 808
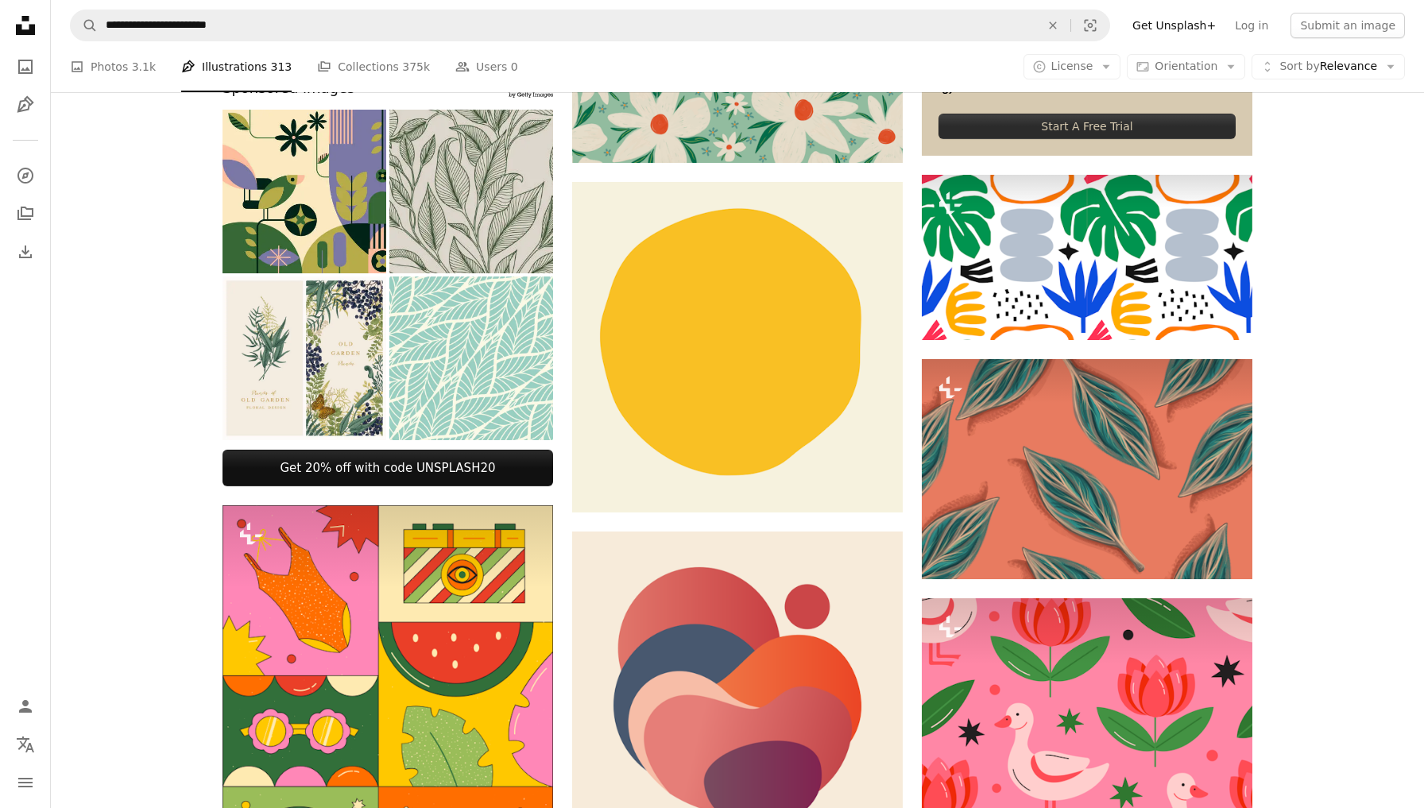
scroll to position [481, 0]
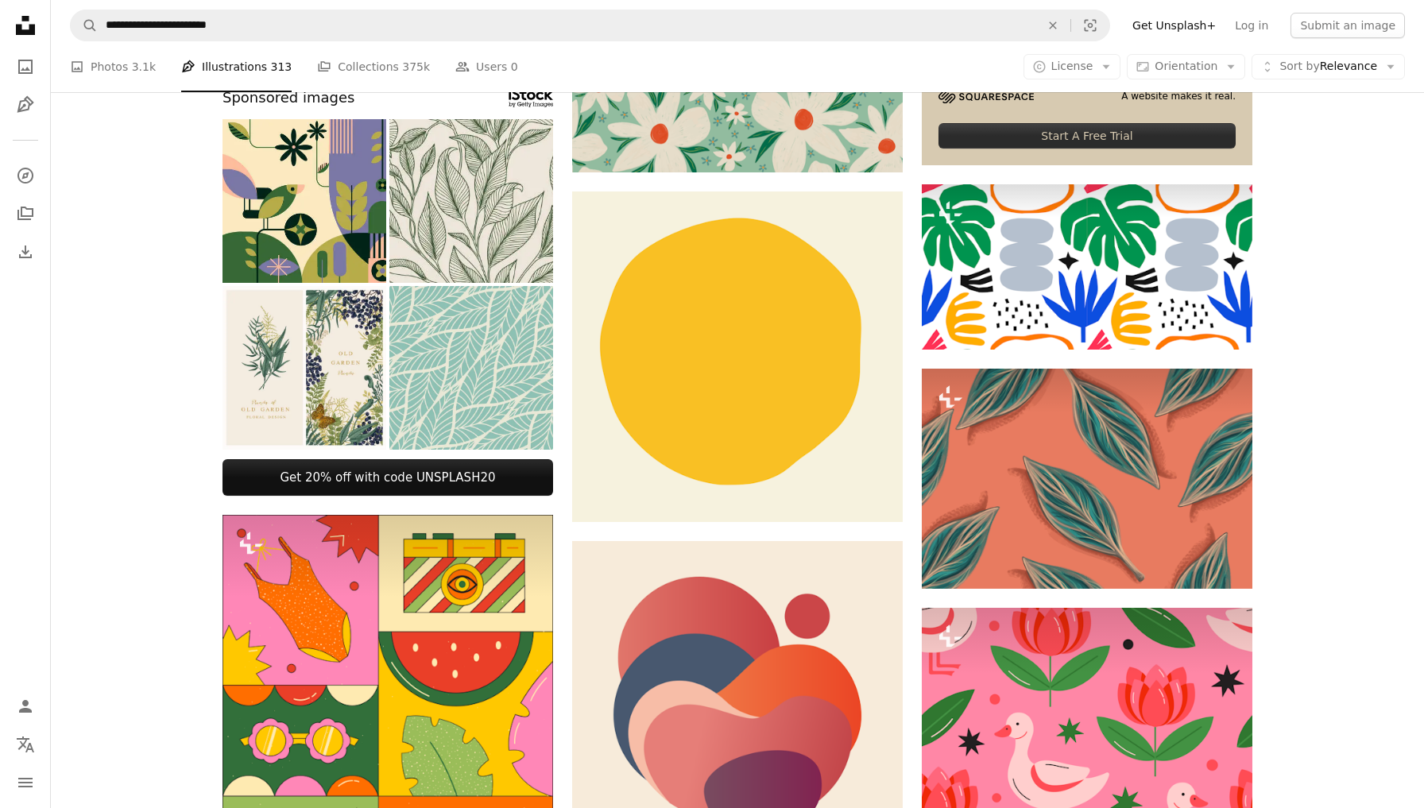
click at [489, 335] on img at bounding box center [472, 368] width 164 height 164
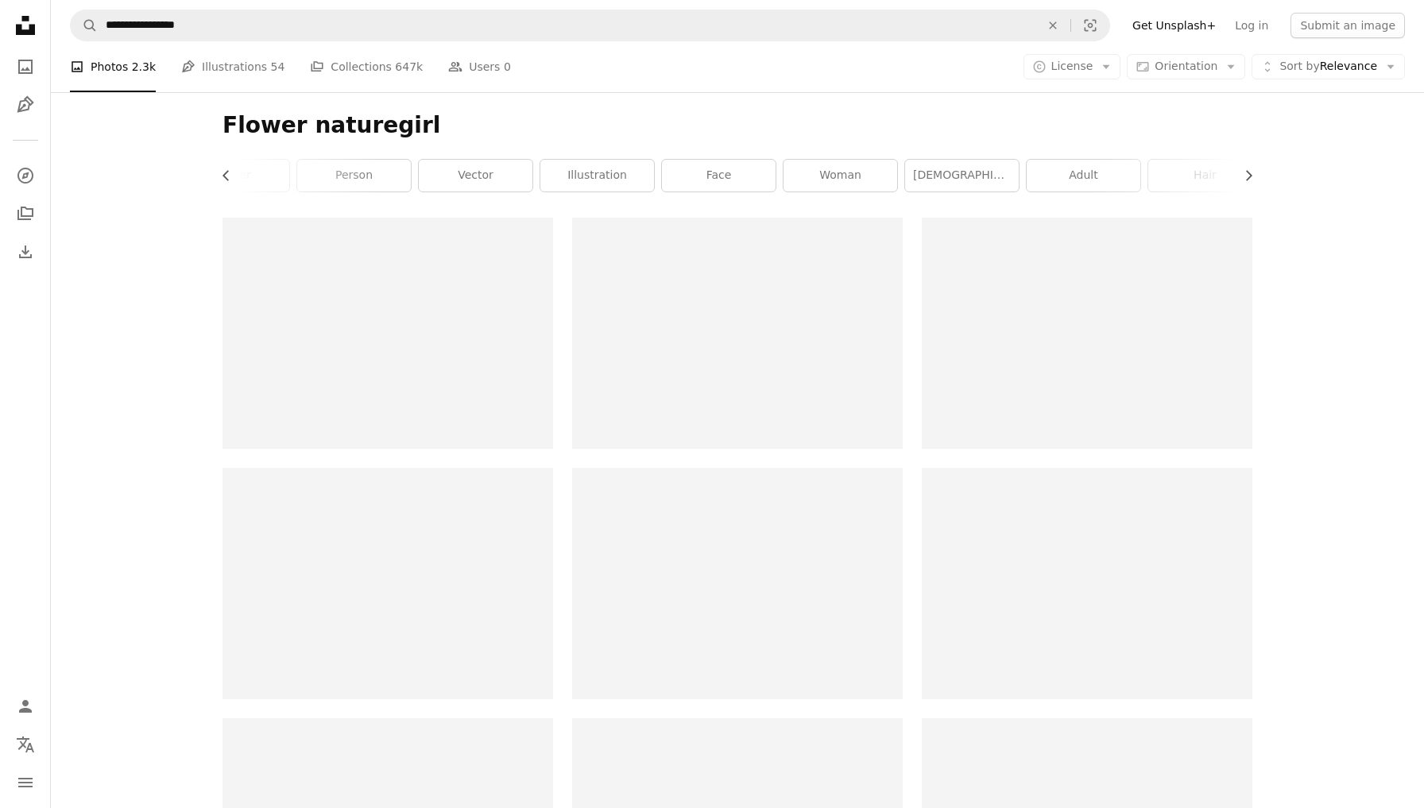
scroll to position [892, 0]
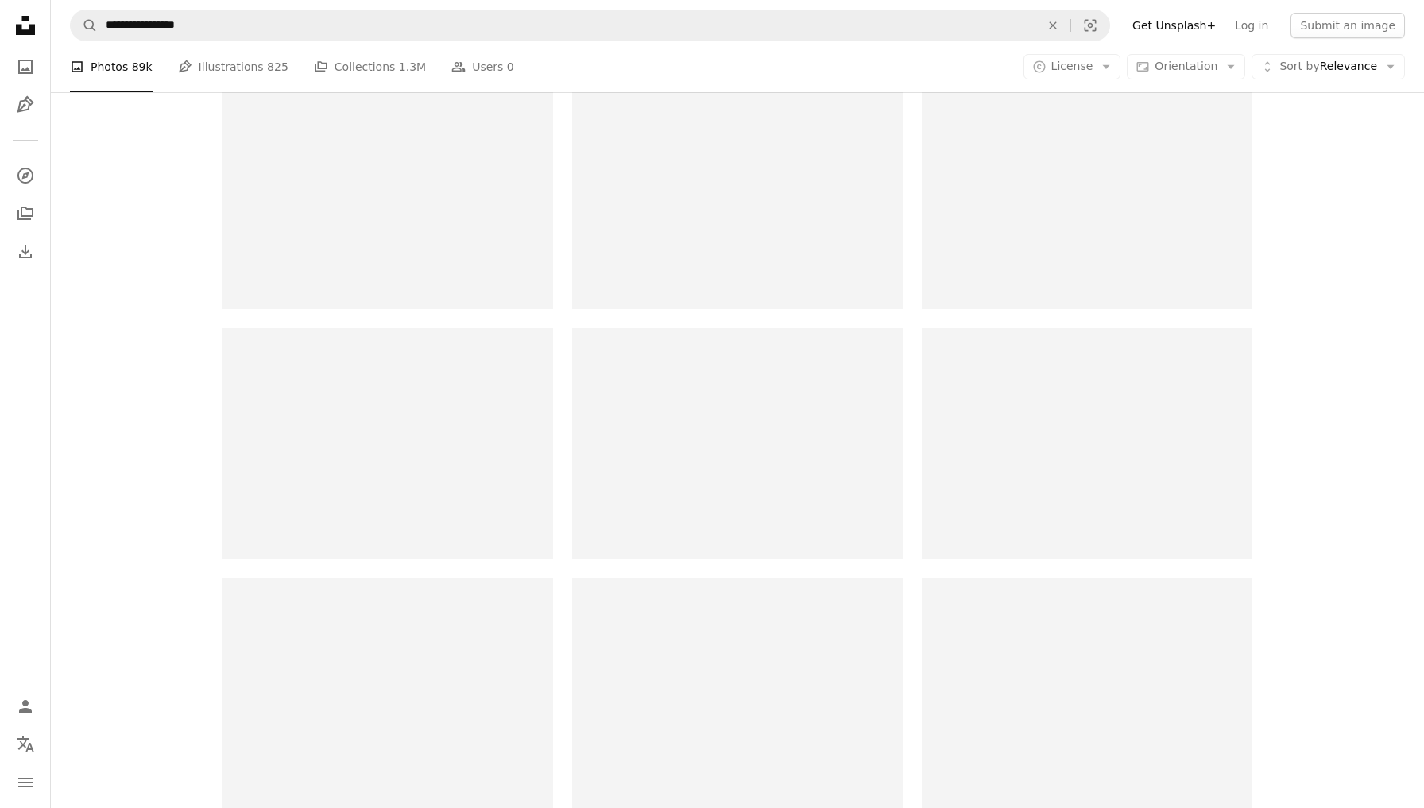
scroll to position [614, 0]
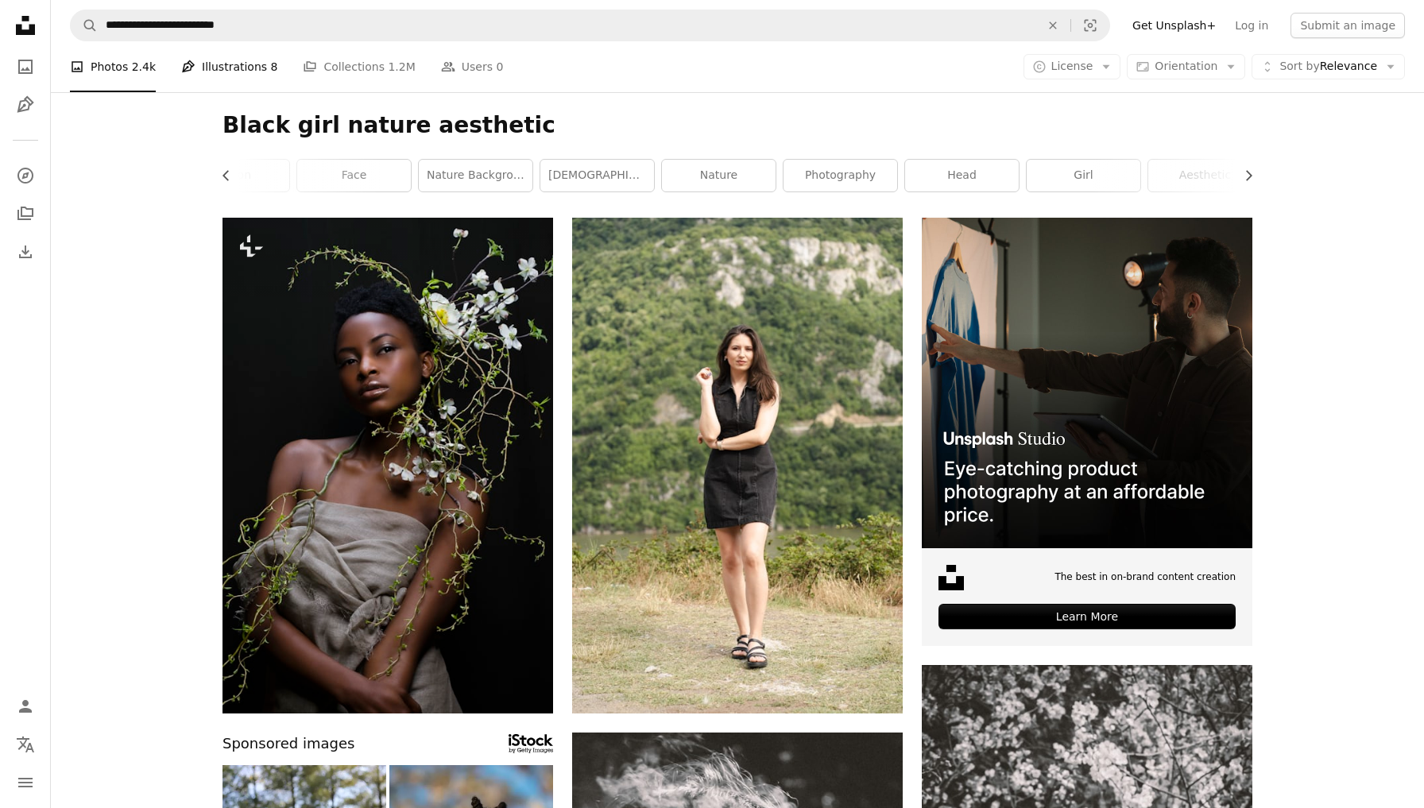
click at [254, 64] on link "Pen Tool Illustrations 8" at bounding box center [229, 66] width 96 height 51
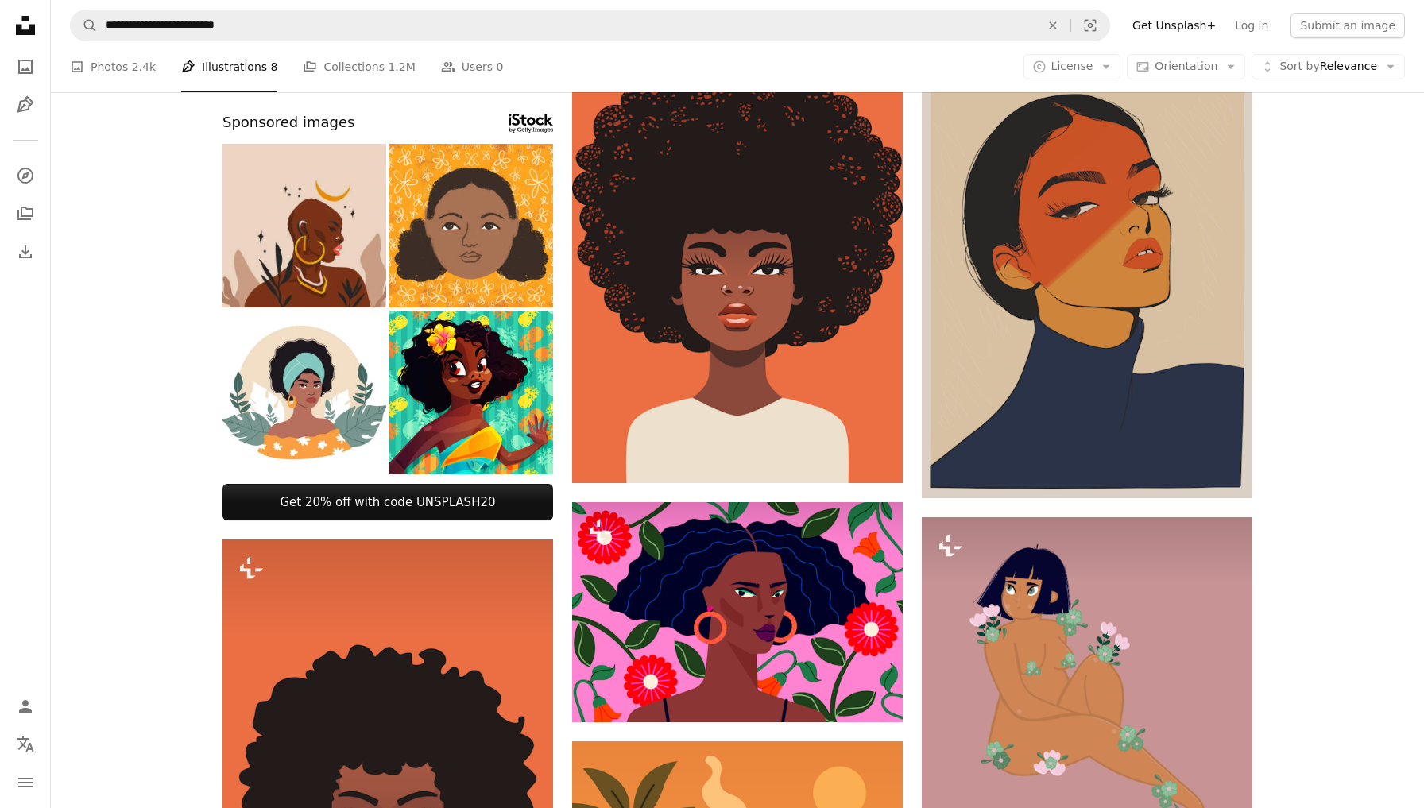
scroll to position [576, 0]
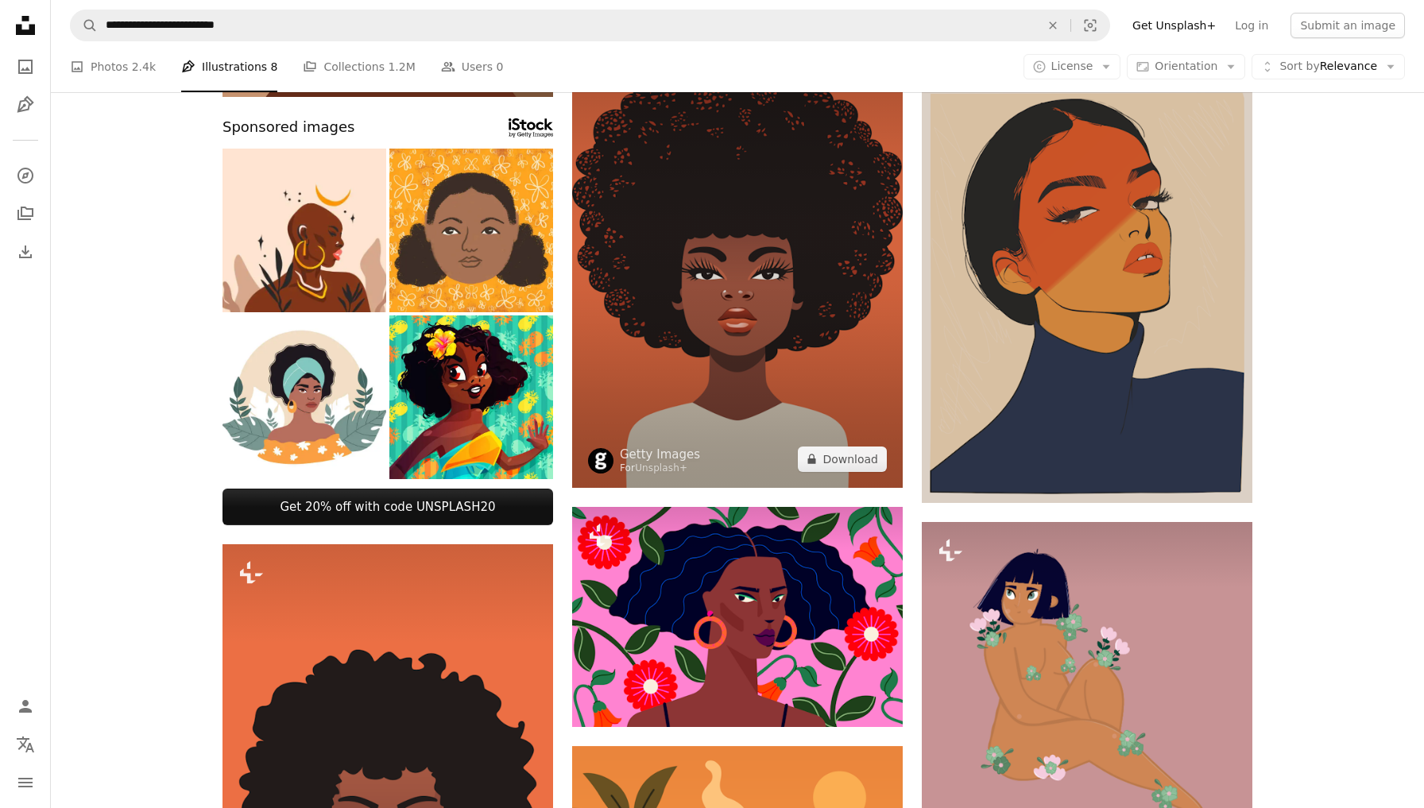
click at [770, 324] on img at bounding box center [737, 240] width 331 height 496
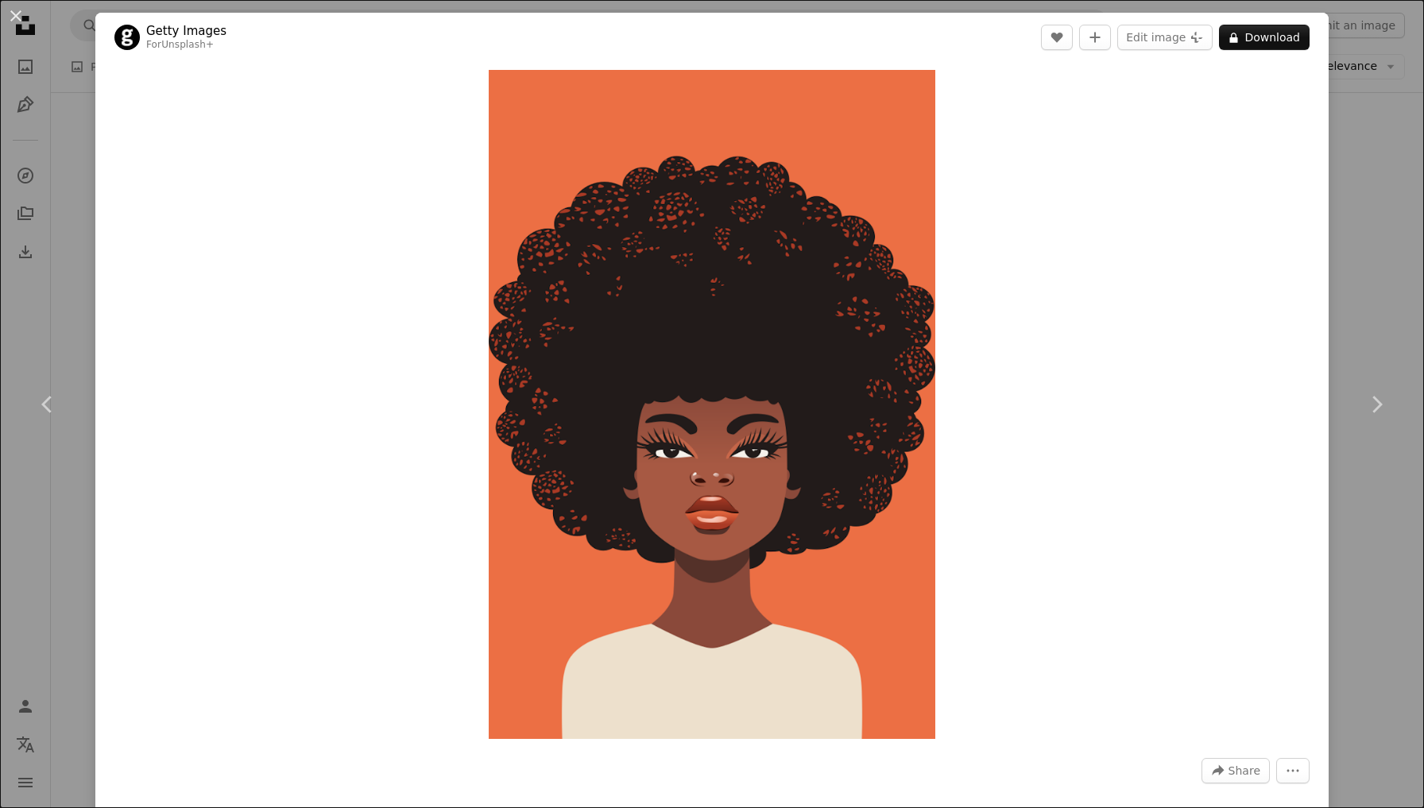
click at [1413, 489] on div "An X shape Chevron left Chevron right Getty Images For Unsplash+ A heart A plus…" at bounding box center [712, 404] width 1424 height 808
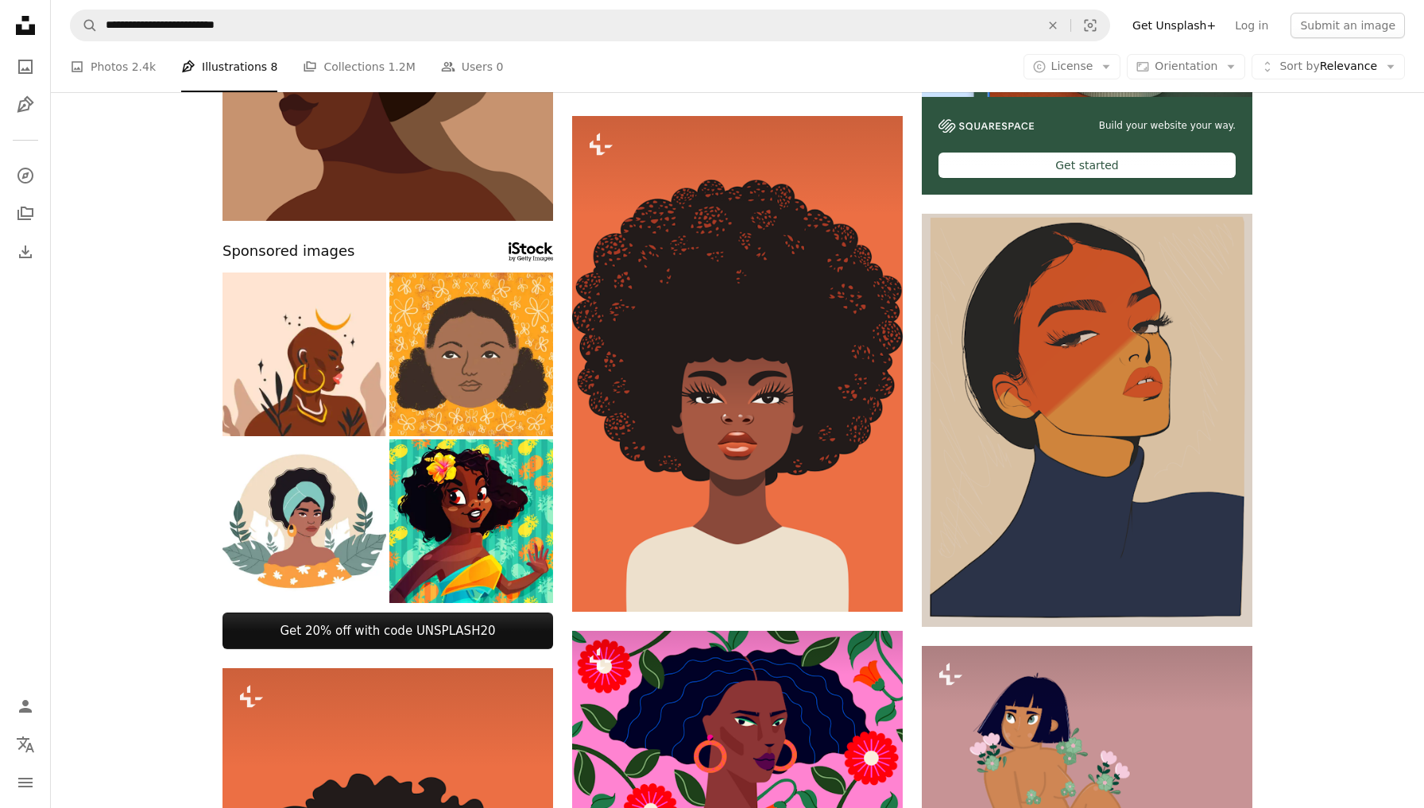
scroll to position [411, 0]
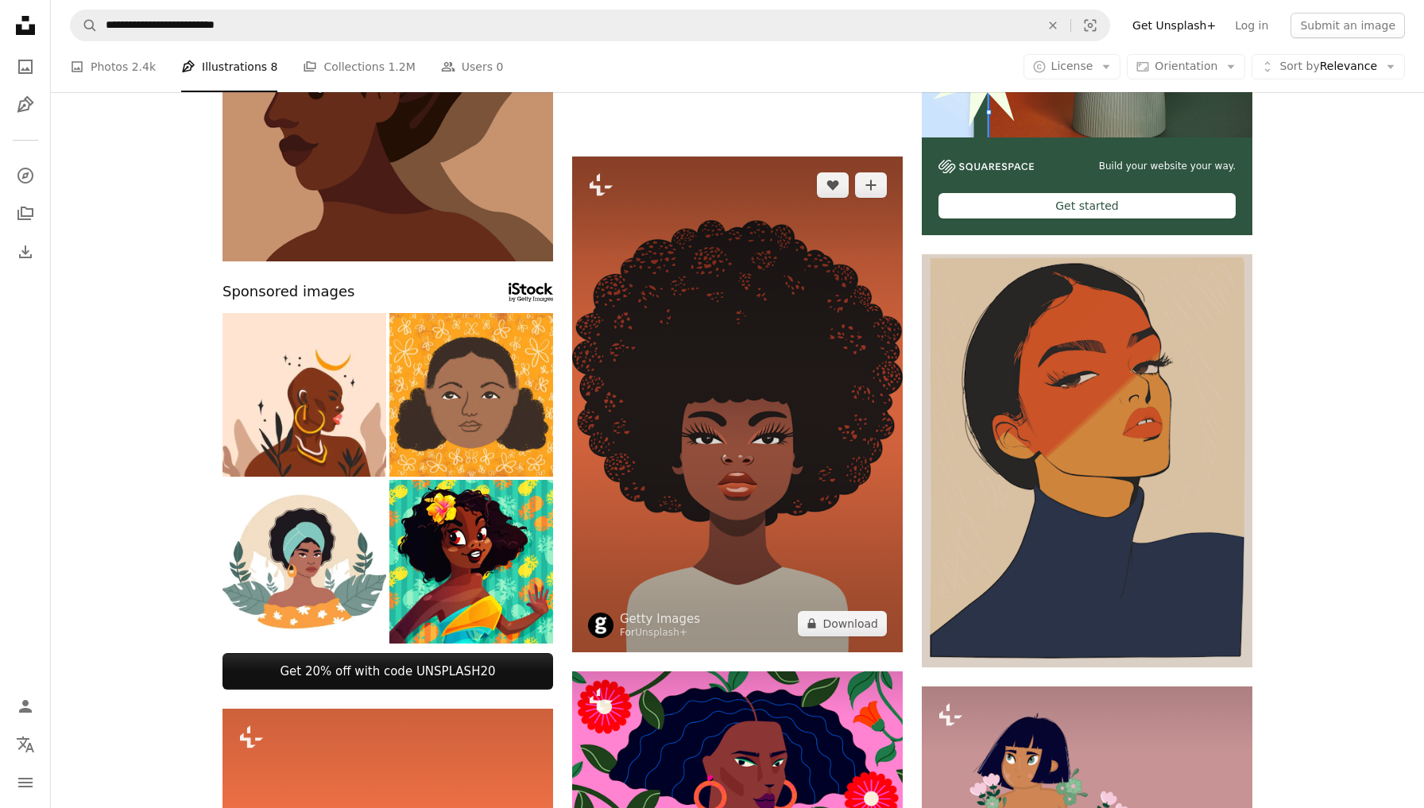
click at [703, 523] on img at bounding box center [737, 405] width 331 height 496
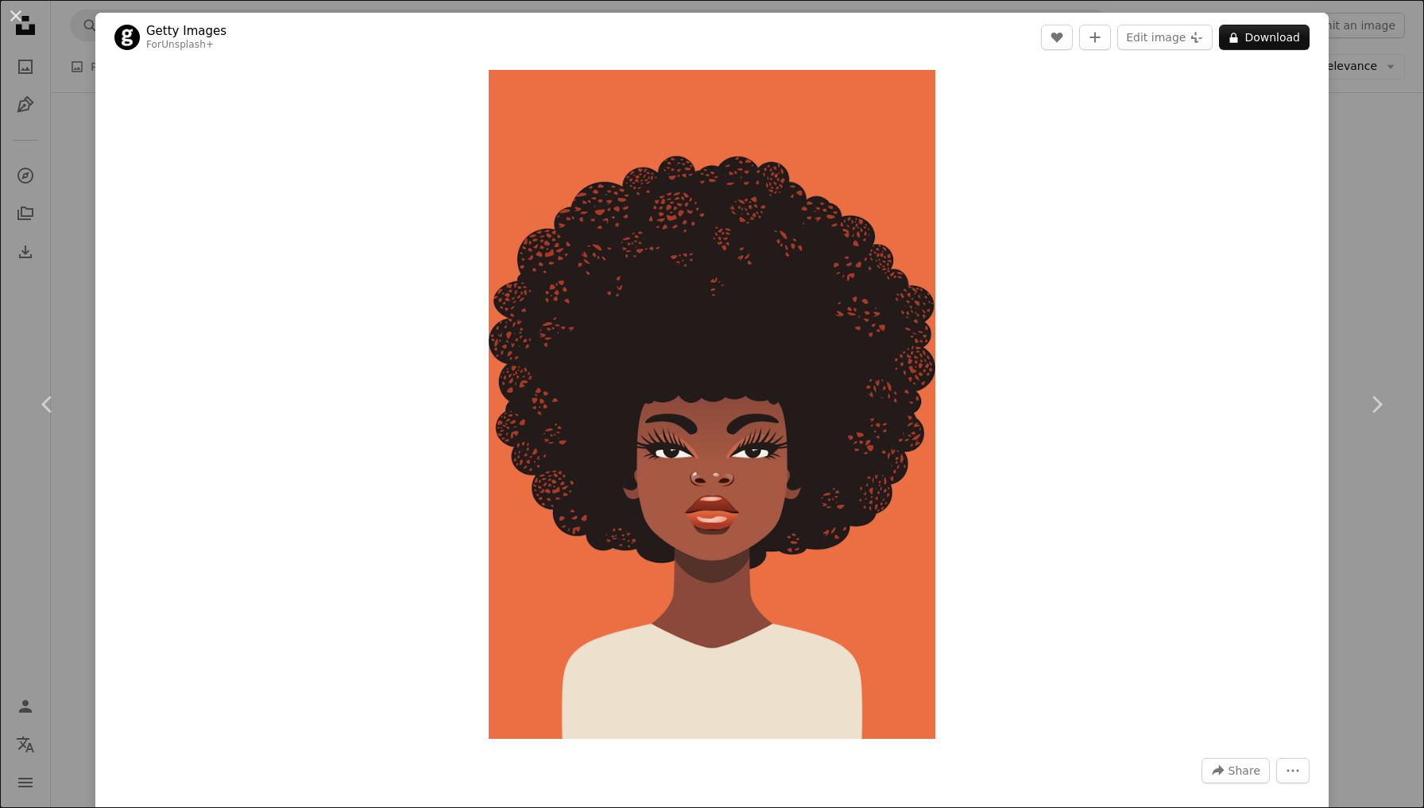
click at [1401, 597] on div "An X shape Chevron left Chevron right Getty Images For Unsplash+ A heart A plus…" at bounding box center [712, 404] width 1424 height 808
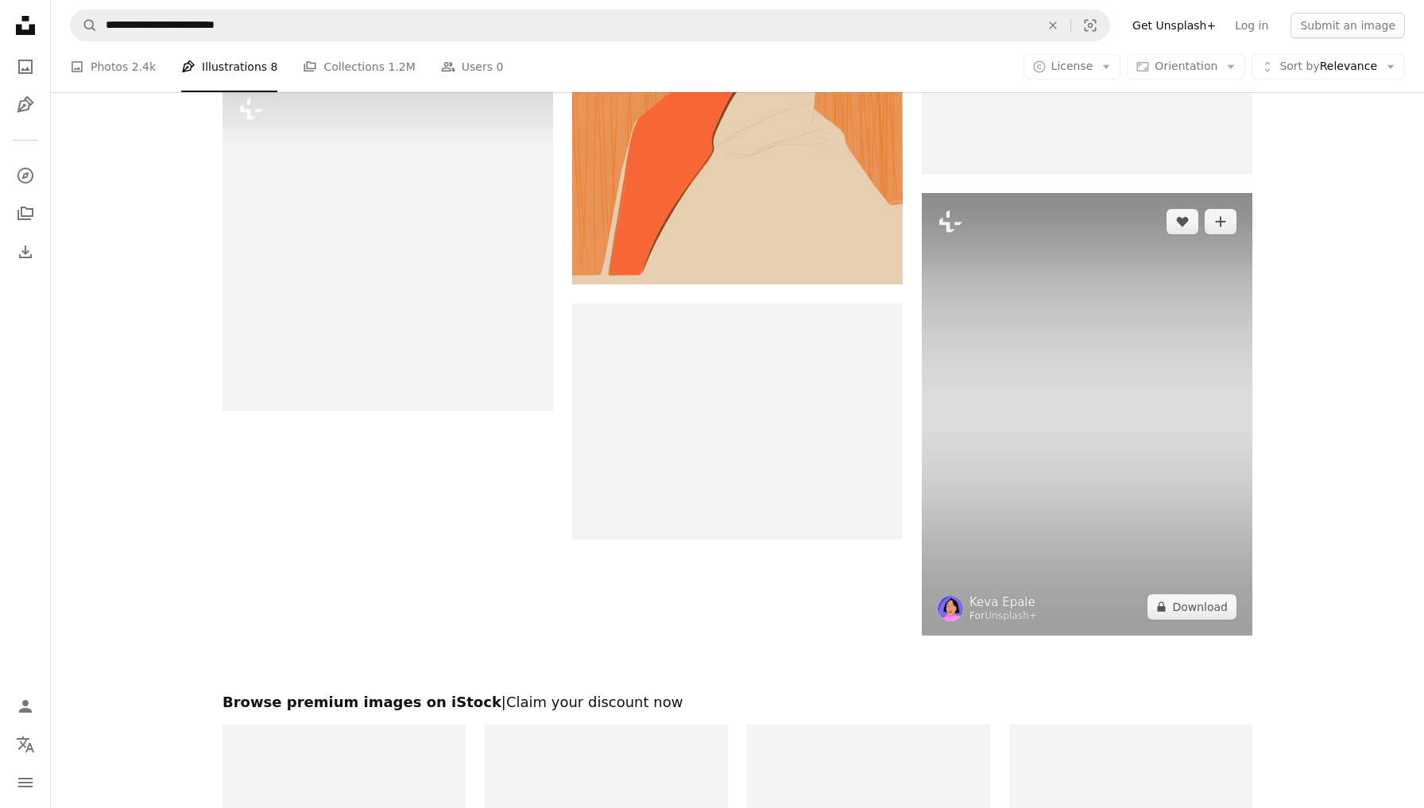
scroll to position [2449, 0]
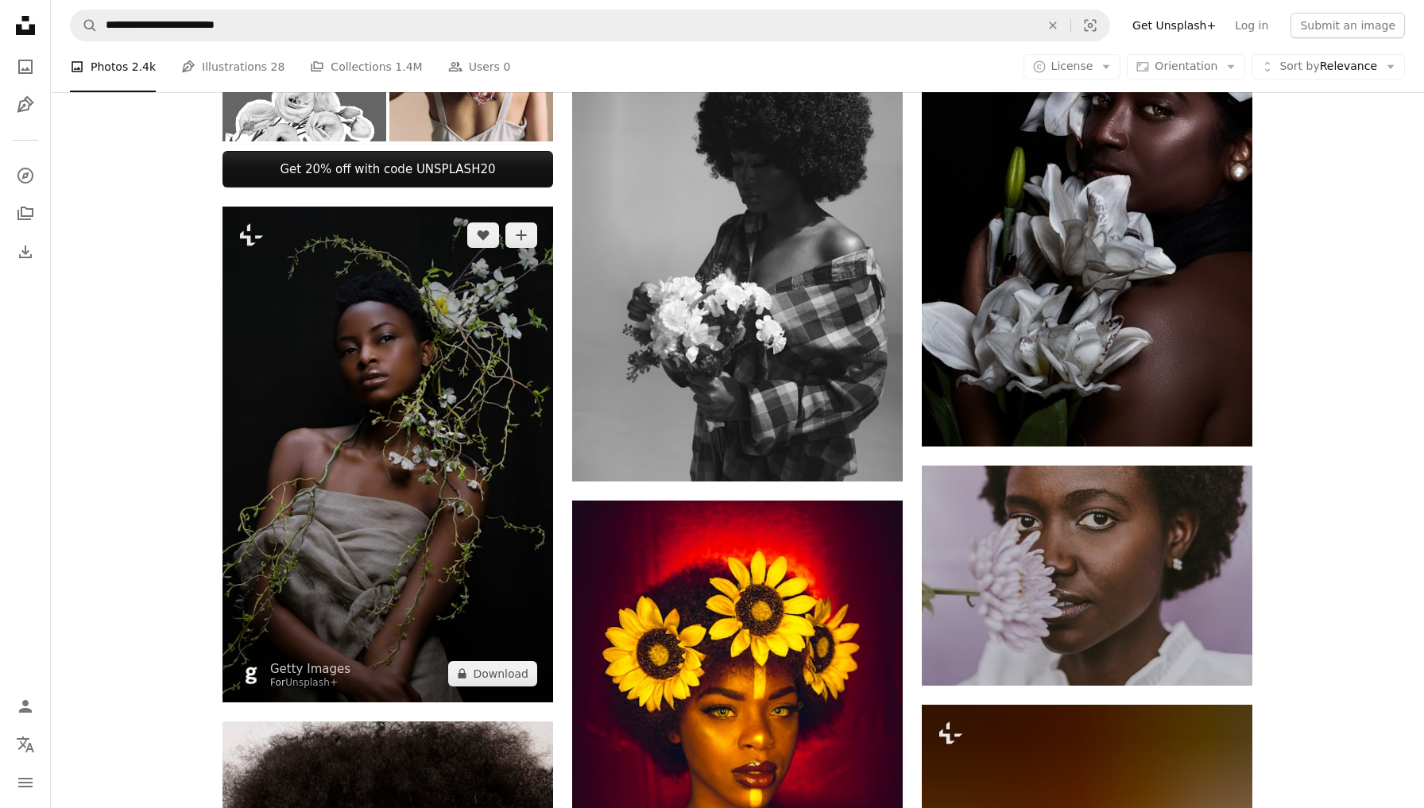
scroll to position [606, 0]
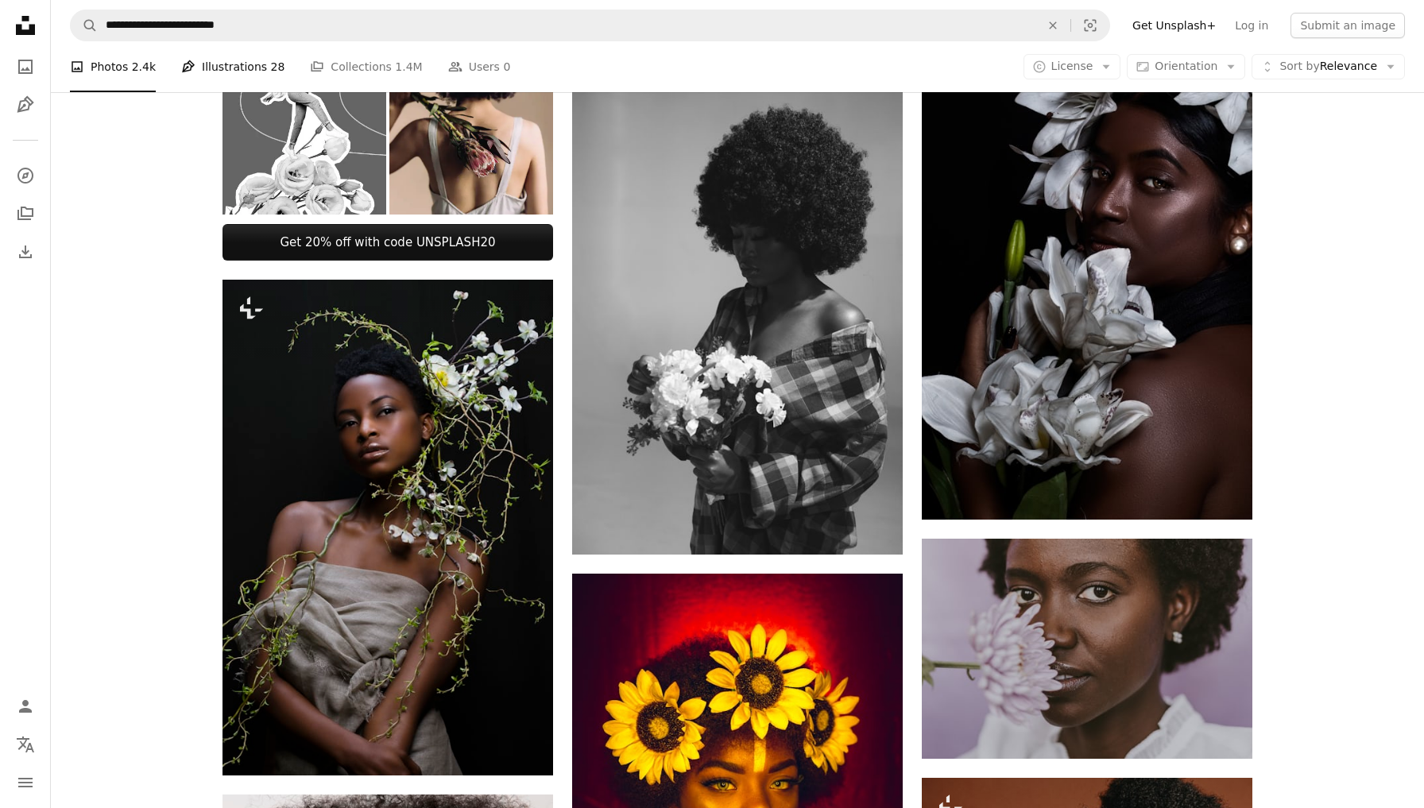
click at [232, 64] on link "Pen Tool Illustrations 28" at bounding box center [232, 66] width 103 height 51
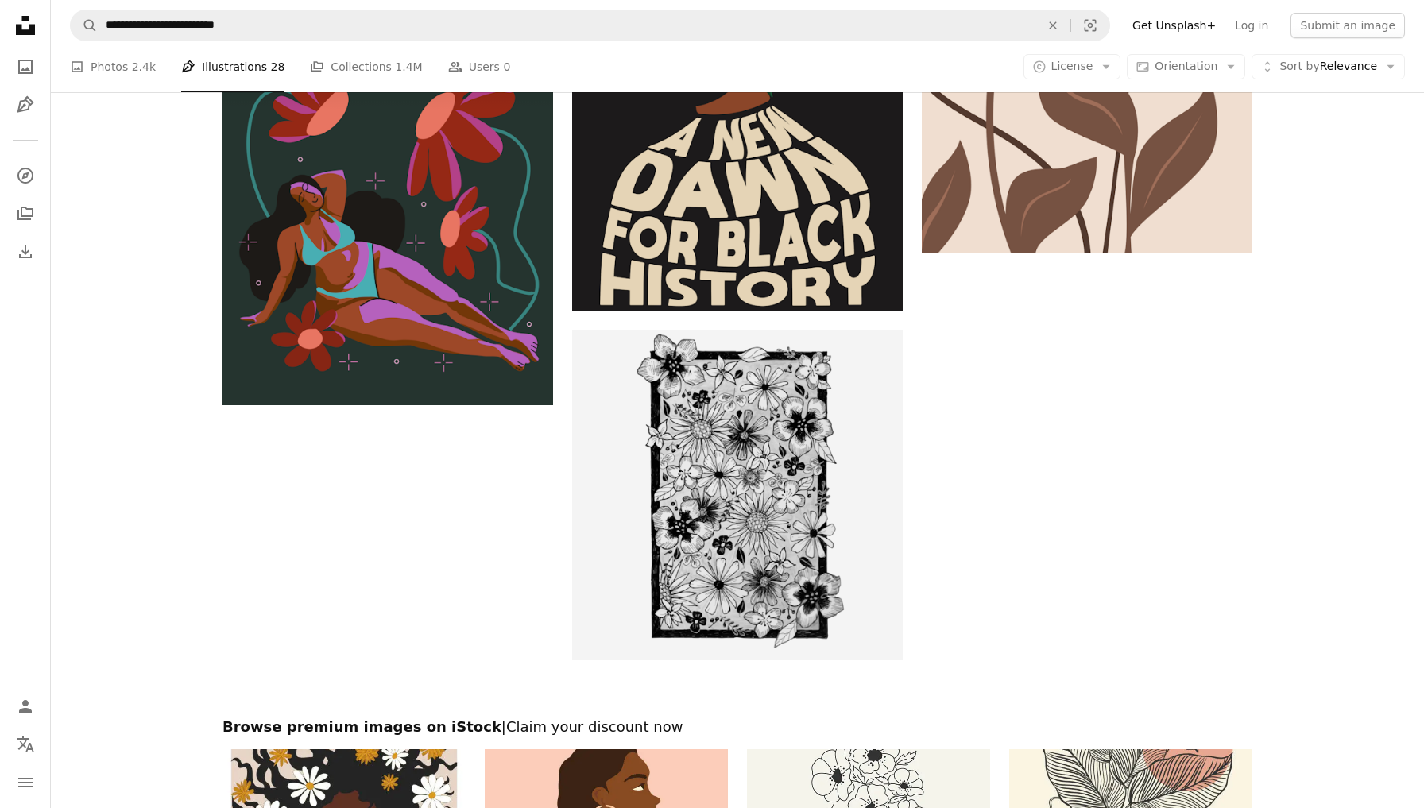
scroll to position [2758, 0]
